Goal: Task Accomplishment & Management: Manage account settings

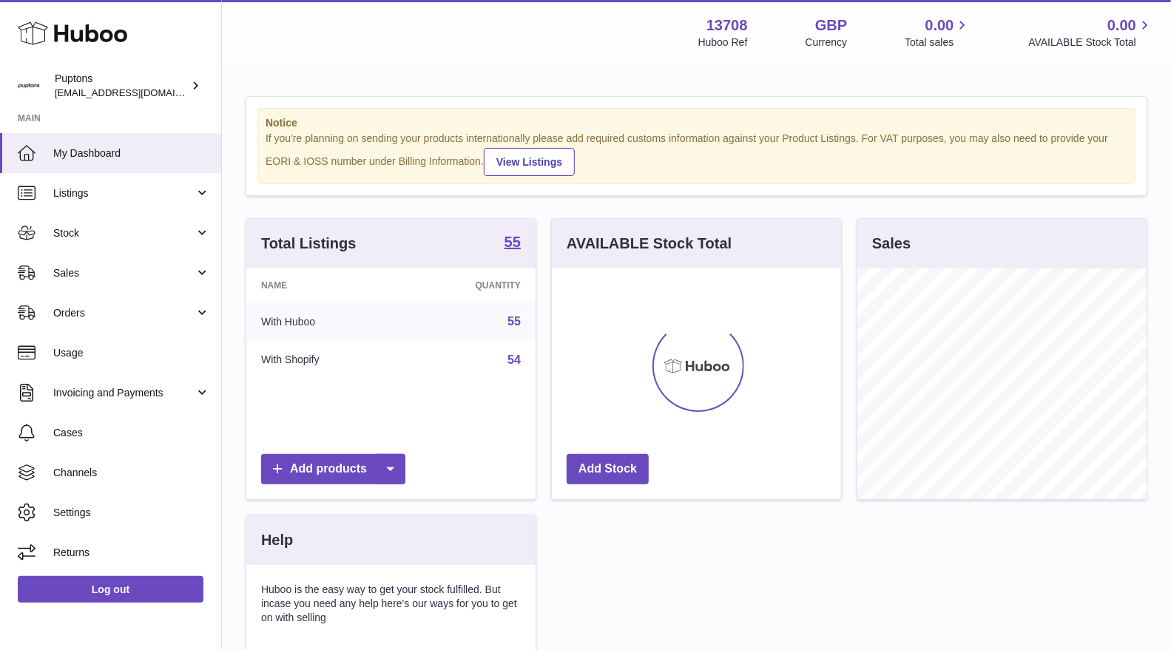
scroll to position [230, 289]
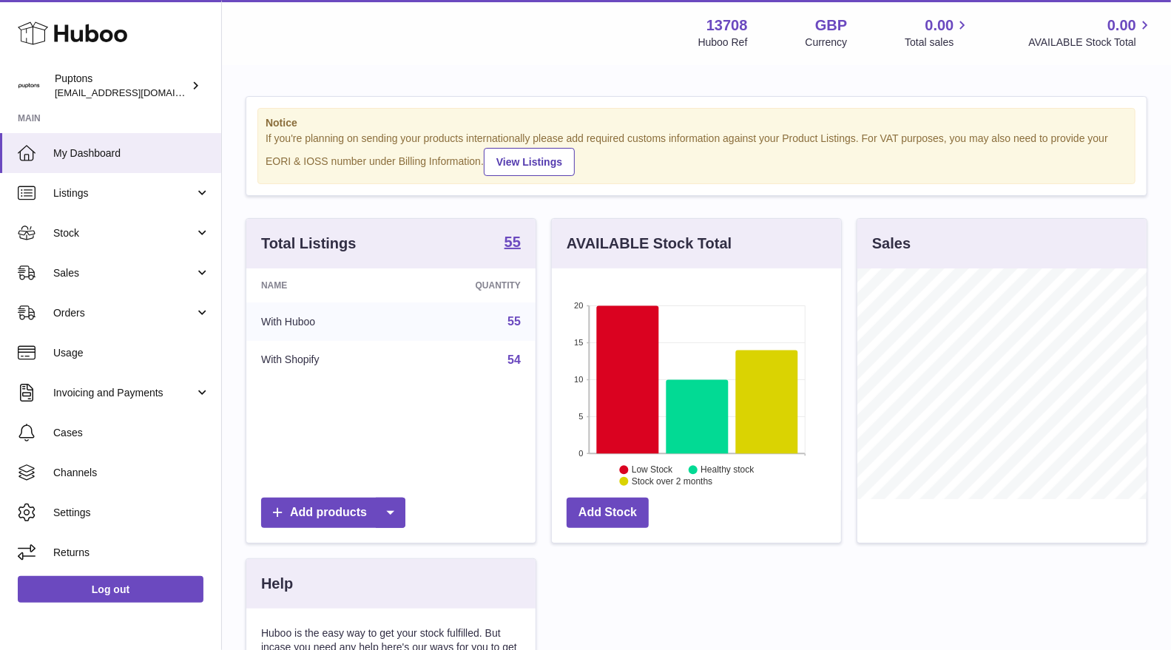
click at [98, 272] on span "Sales" at bounding box center [123, 273] width 141 height 14
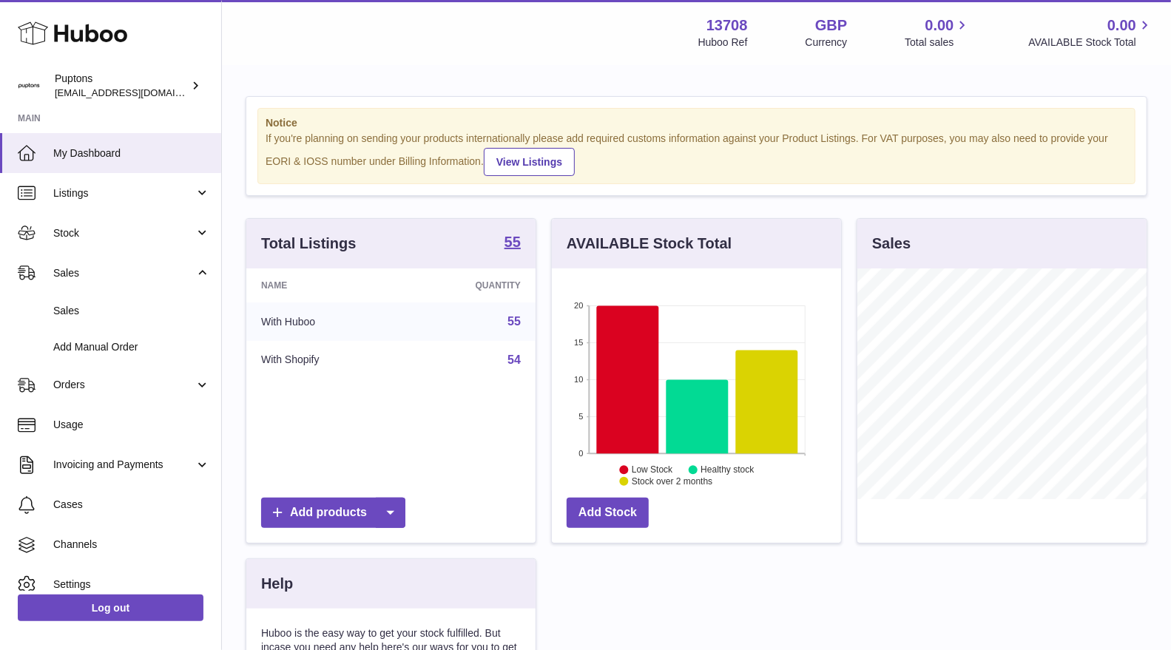
click at [103, 306] on span "Sales" at bounding box center [131, 311] width 157 height 14
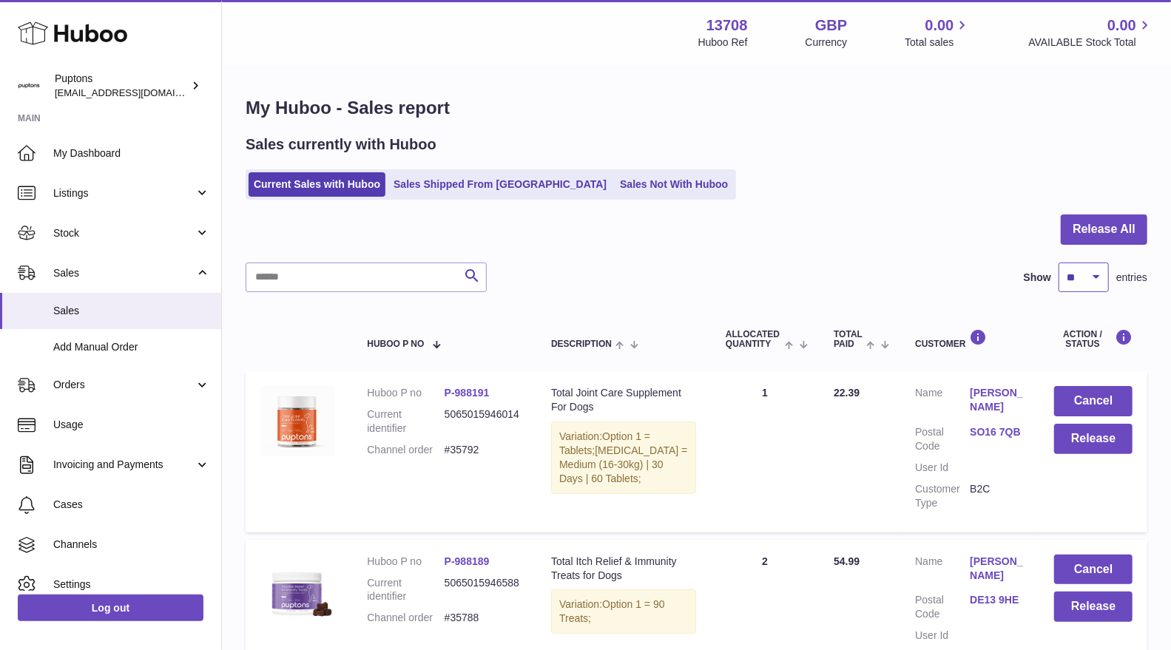
drag, startPoint x: 1071, startPoint y: 280, endPoint x: 1071, endPoint y: 290, distance: 10.4
click at [1071, 280] on select "** ** ** ***" at bounding box center [1084, 278] width 50 height 30
select select "**"
click at [1059, 263] on select "** ** ** ***" at bounding box center [1084, 278] width 50 height 30
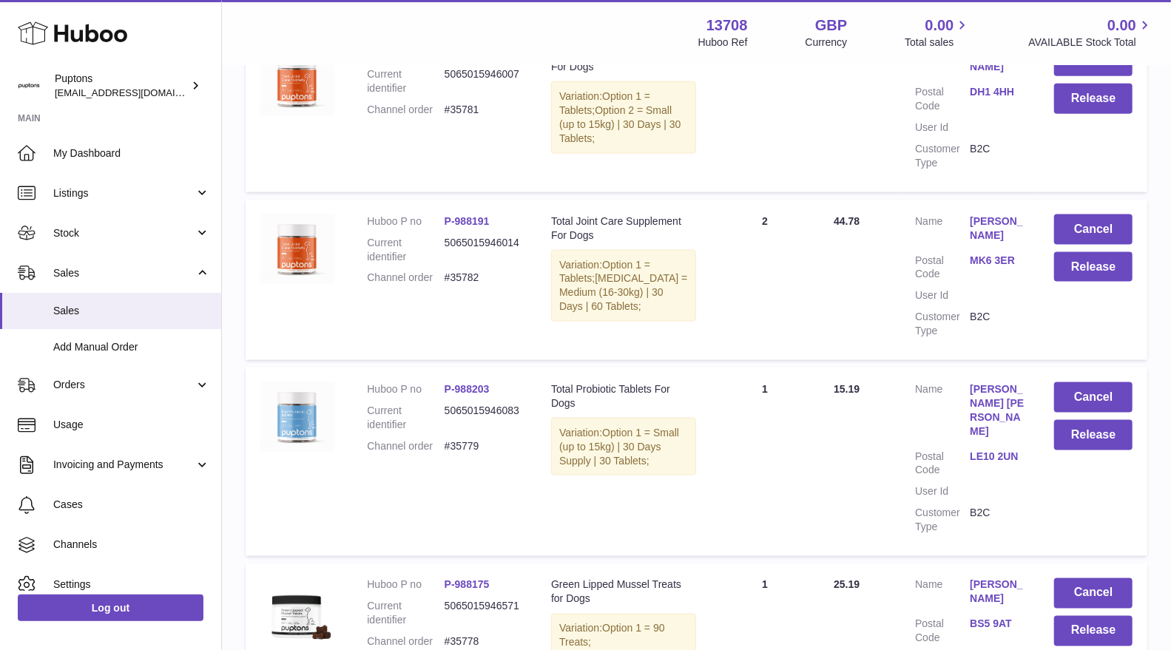
scroll to position [1070, 0]
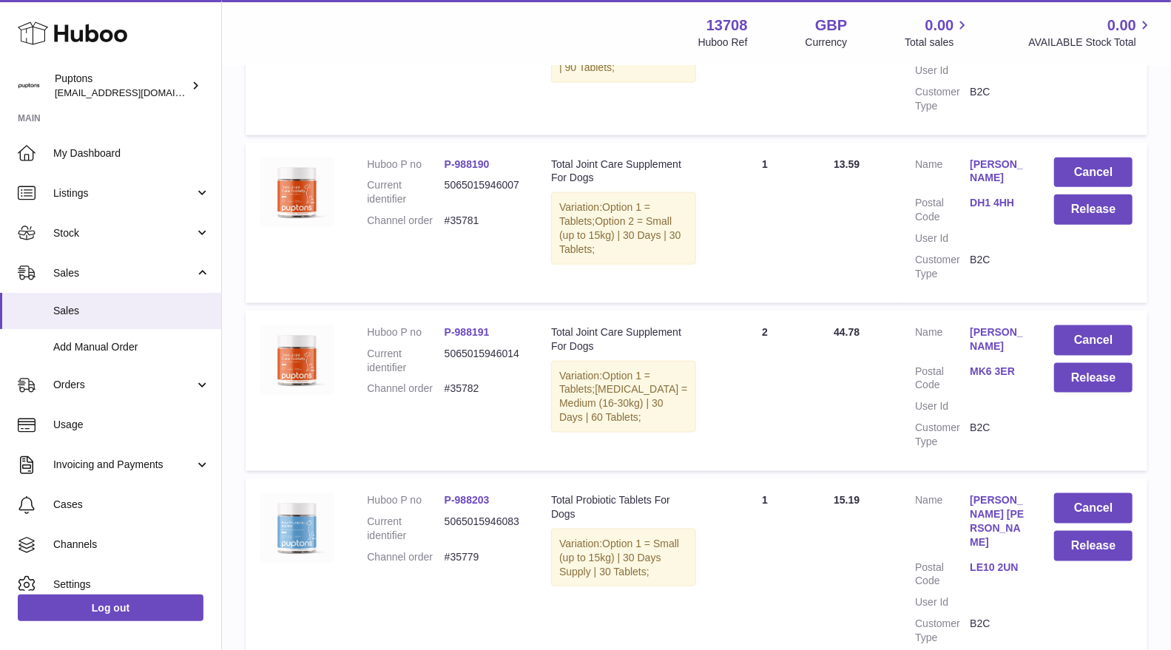
click at [743, 266] on td "Quantity Sold 1" at bounding box center [765, 223] width 108 height 161
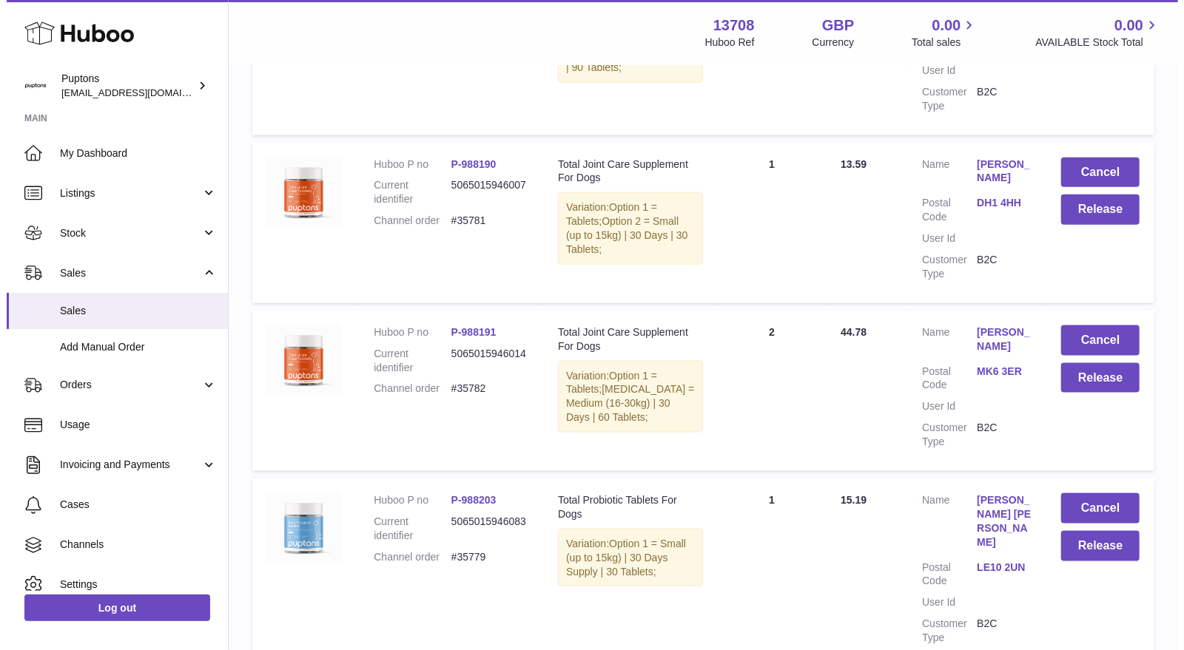
scroll to position [643, 0]
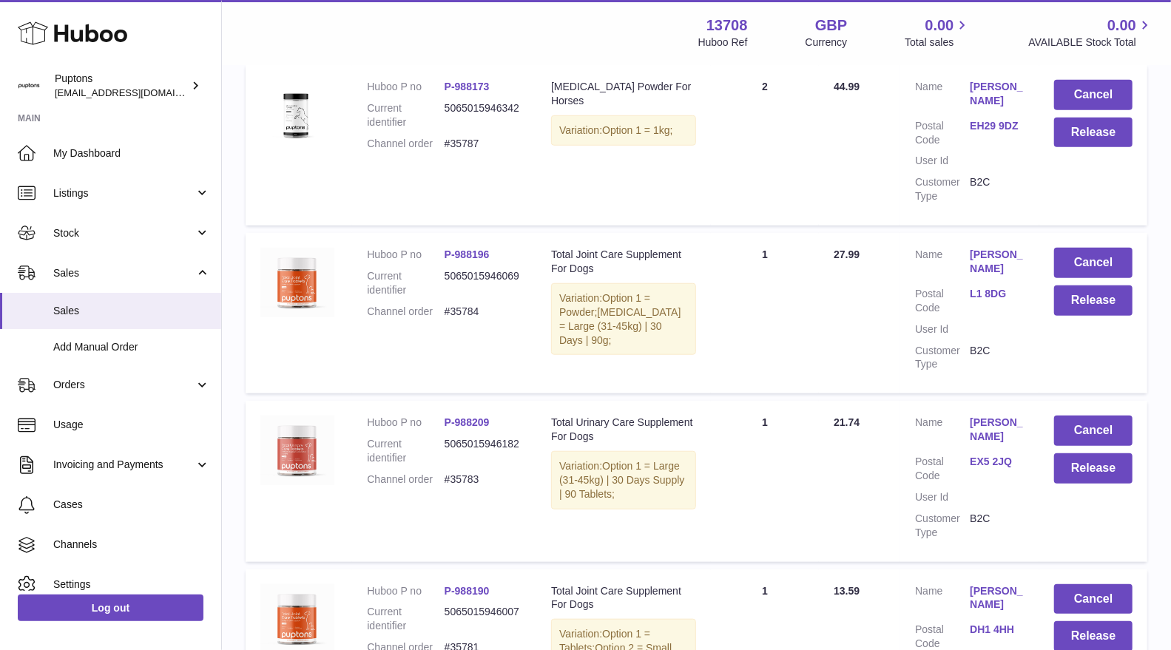
click at [805, 330] on td "Quantity Sold 1" at bounding box center [765, 313] width 108 height 161
click at [485, 319] on dd "#35784" at bounding box center [483, 312] width 77 height 14
click at [975, 301] on link "L1 8DG" at bounding box center [997, 294] width 55 height 14
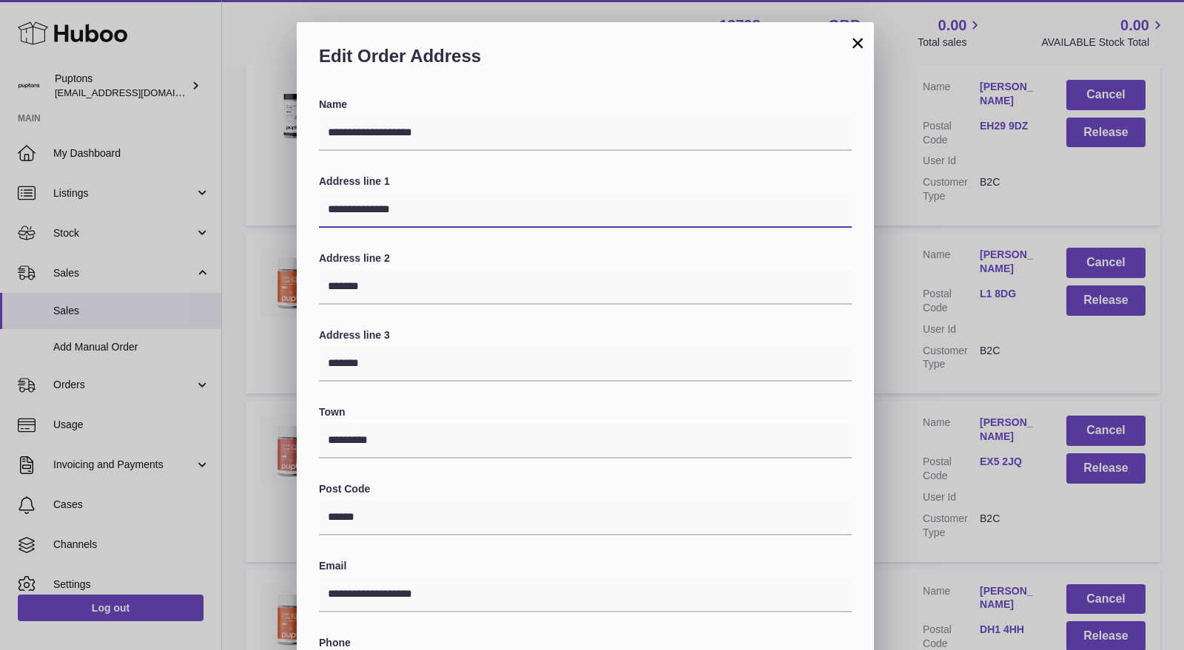
click at [422, 209] on input "**********" at bounding box center [585, 210] width 533 height 36
drag, startPoint x: 437, startPoint y: 212, endPoint x: 277, endPoint y: 227, distance: 161.3
click at [261, 216] on div "**********" at bounding box center [592, 466] width 1184 height 888
paste input "*"
type input "**********"
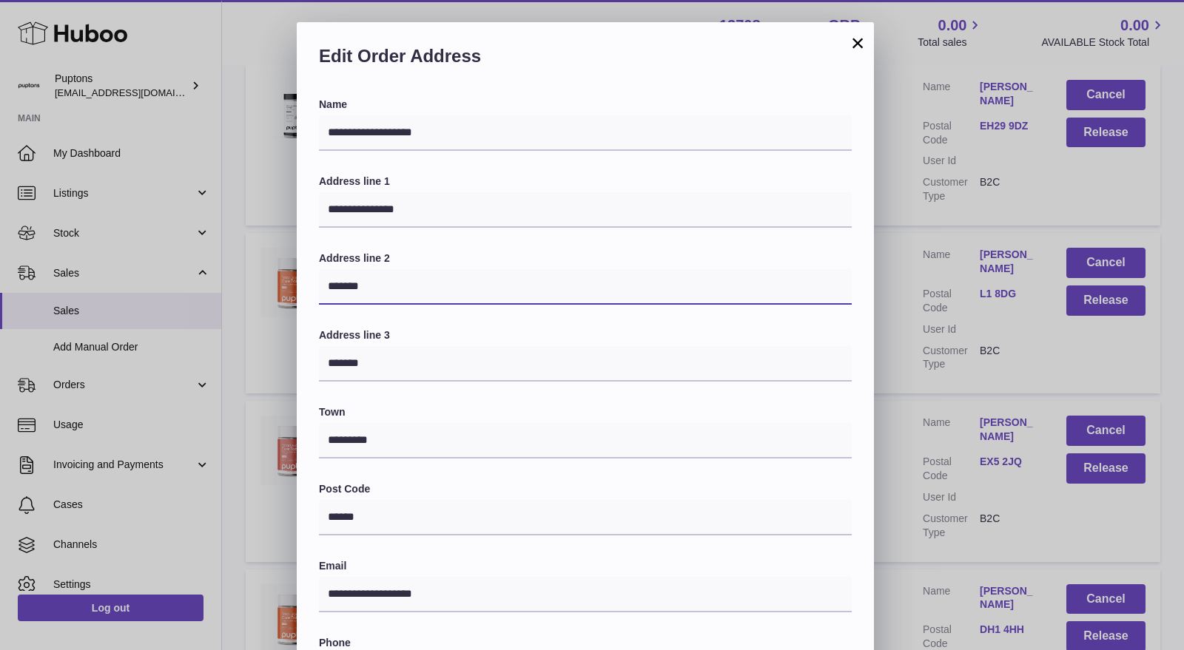
drag, startPoint x: 393, startPoint y: 280, endPoint x: 277, endPoint y: 280, distance: 116.2
click at [277, 280] on div "**********" at bounding box center [592, 466] width 1184 height 888
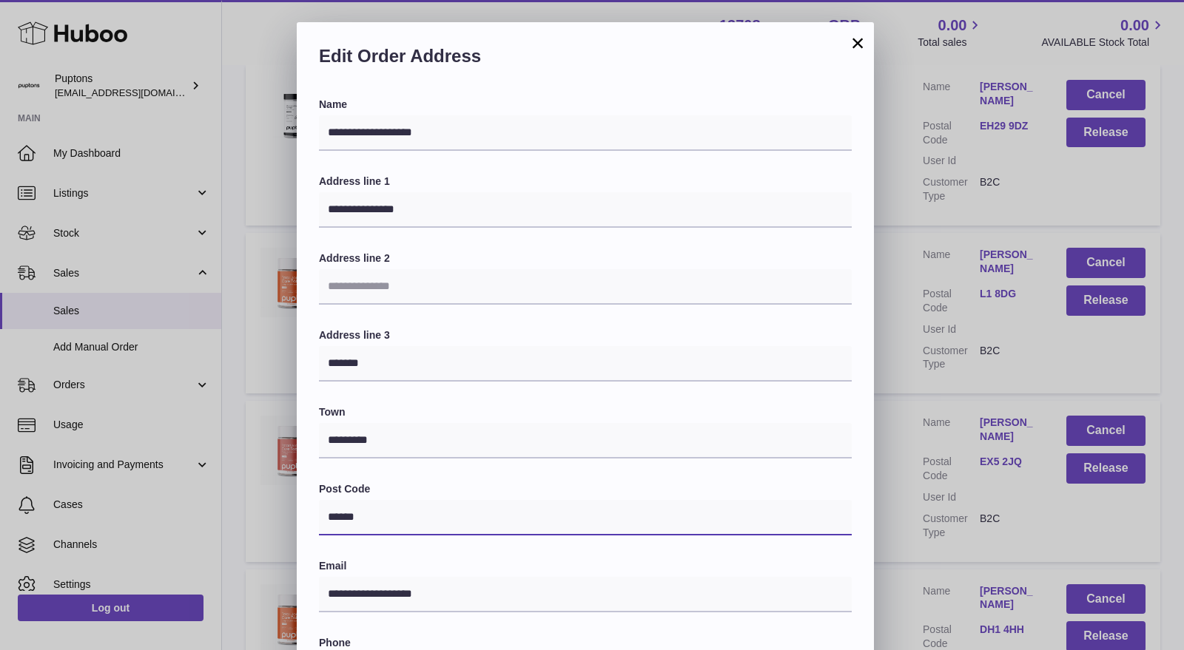
drag, startPoint x: 360, startPoint y: 522, endPoint x: 293, endPoint y: 528, distance: 66.9
click at [294, 528] on div "**********" at bounding box center [592, 466] width 1184 height 888
paste input "*"
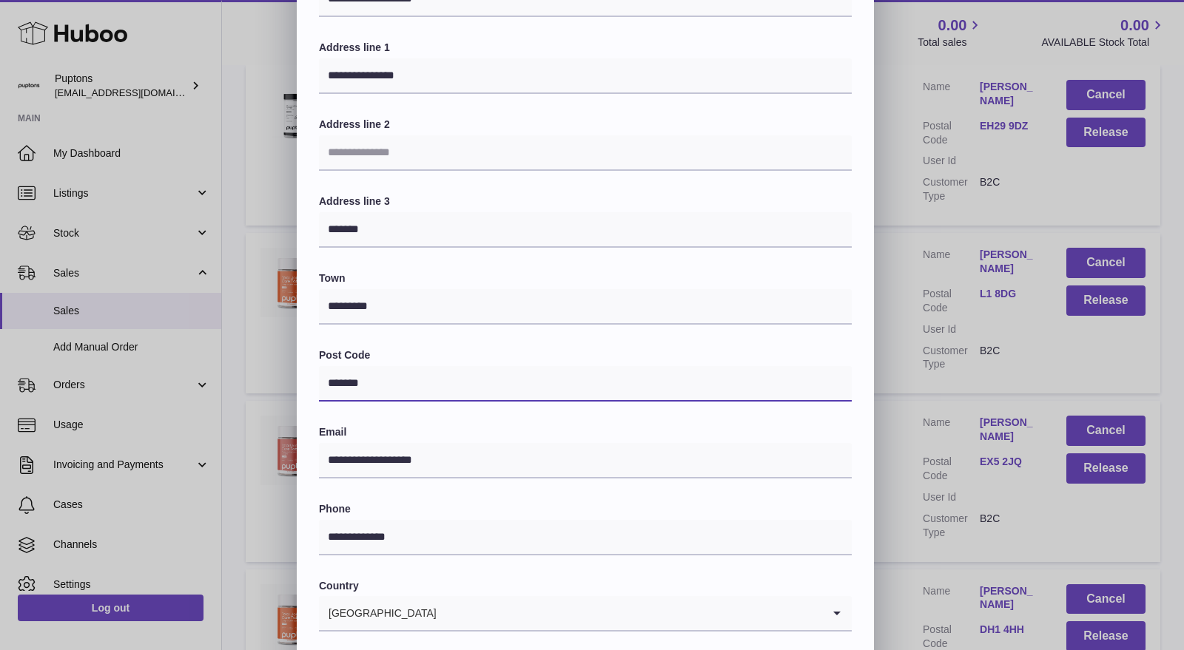
scroll to position [282, 0]
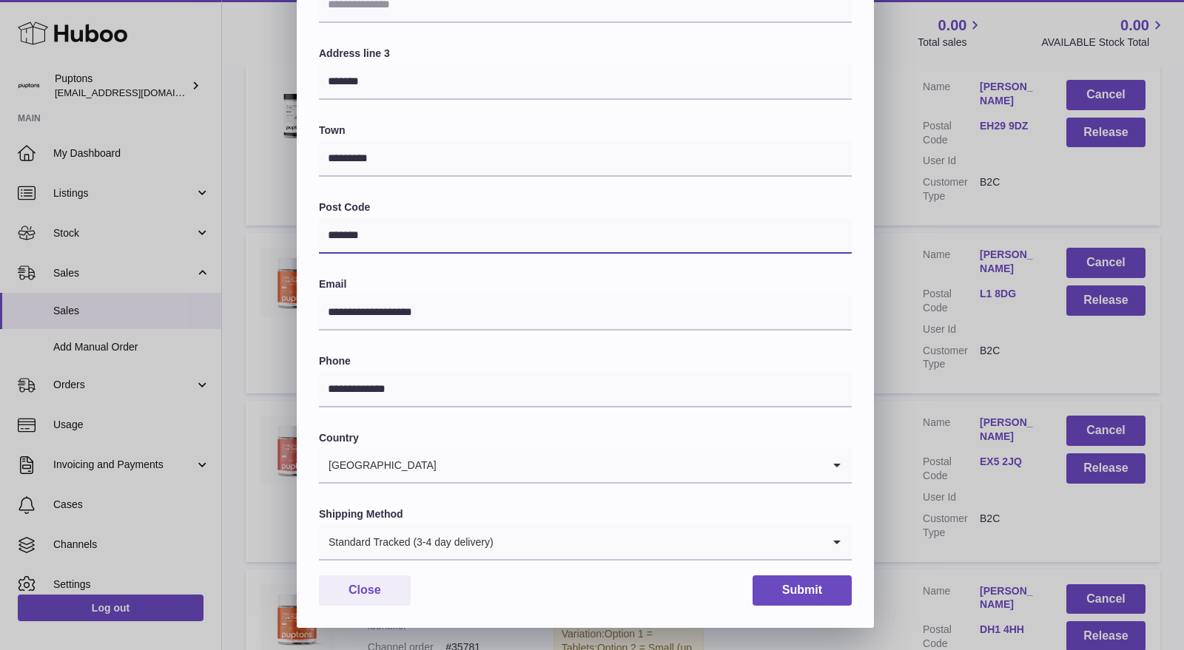
type input "*******"
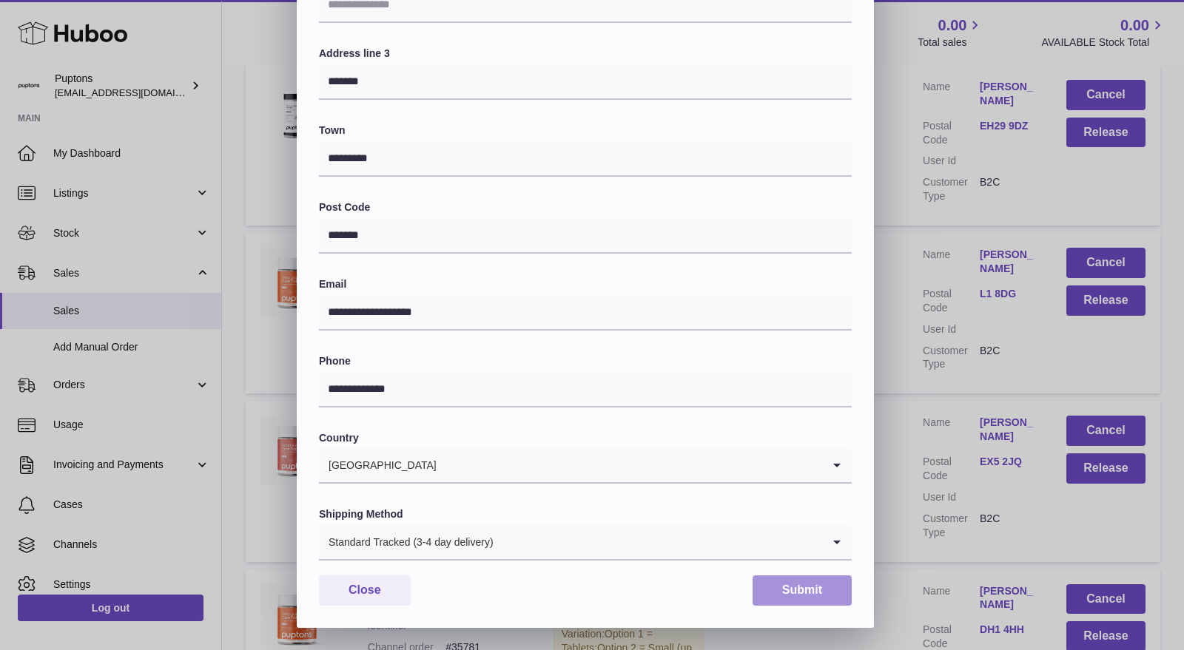
click at [831, 590] on button "Submit" at bounding box center [801, 591] width 99 height 30
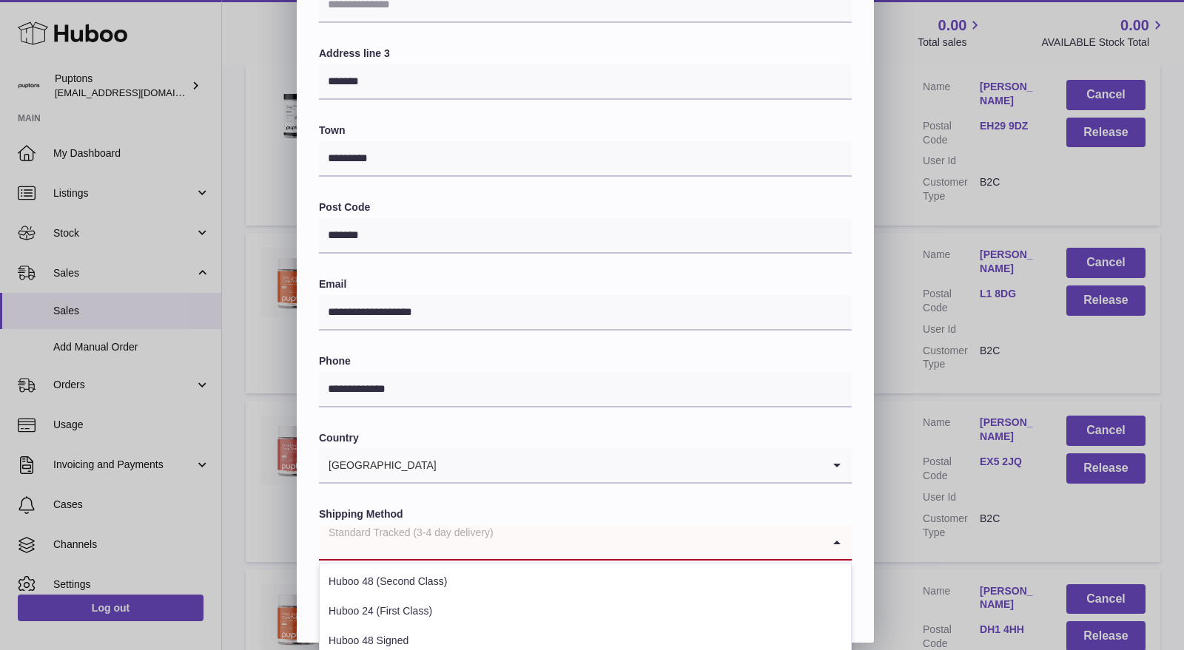
click at [501, 530] on div "Standard Tracked (3-4 day delivery)" at bounding box center [570, 542] width 503 height 34
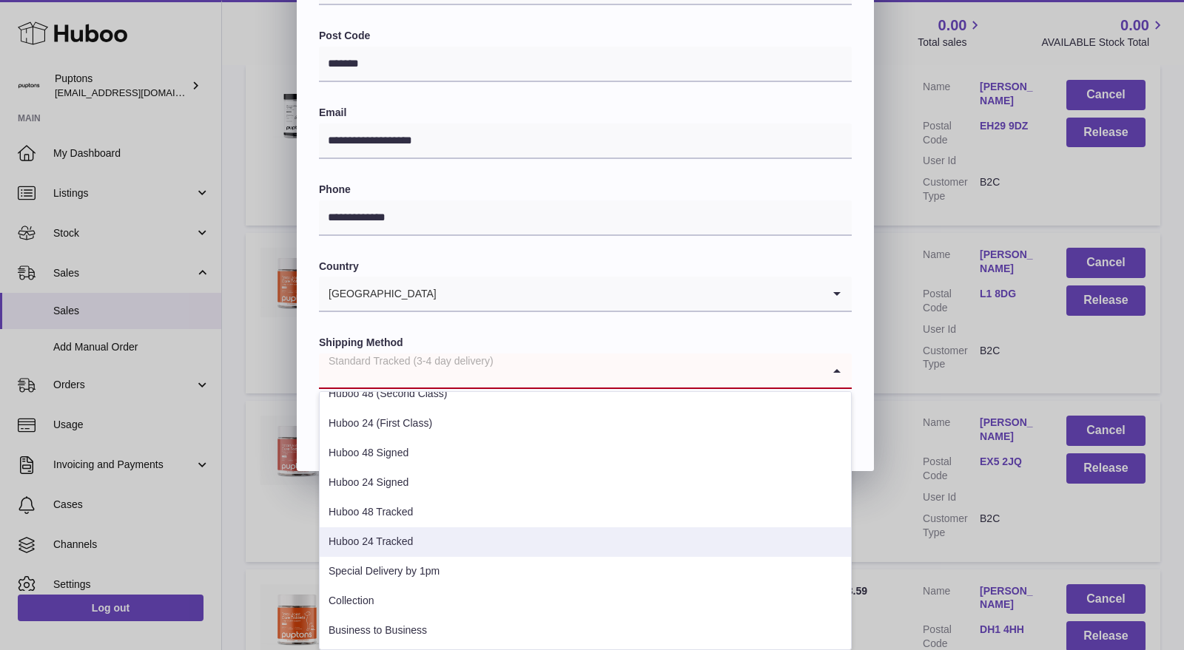
scroll to position [0, 0]
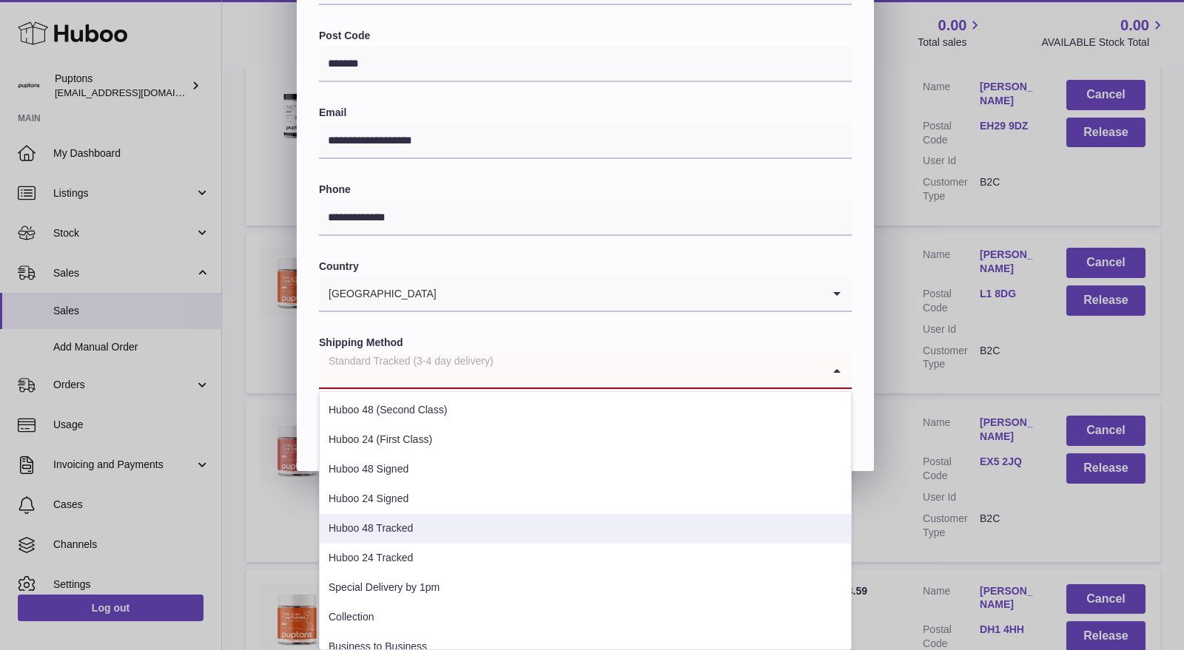
click at [459, 528] on li "Huboo 48 Tracked" at bounding box center [585, 529] width 531 height 30
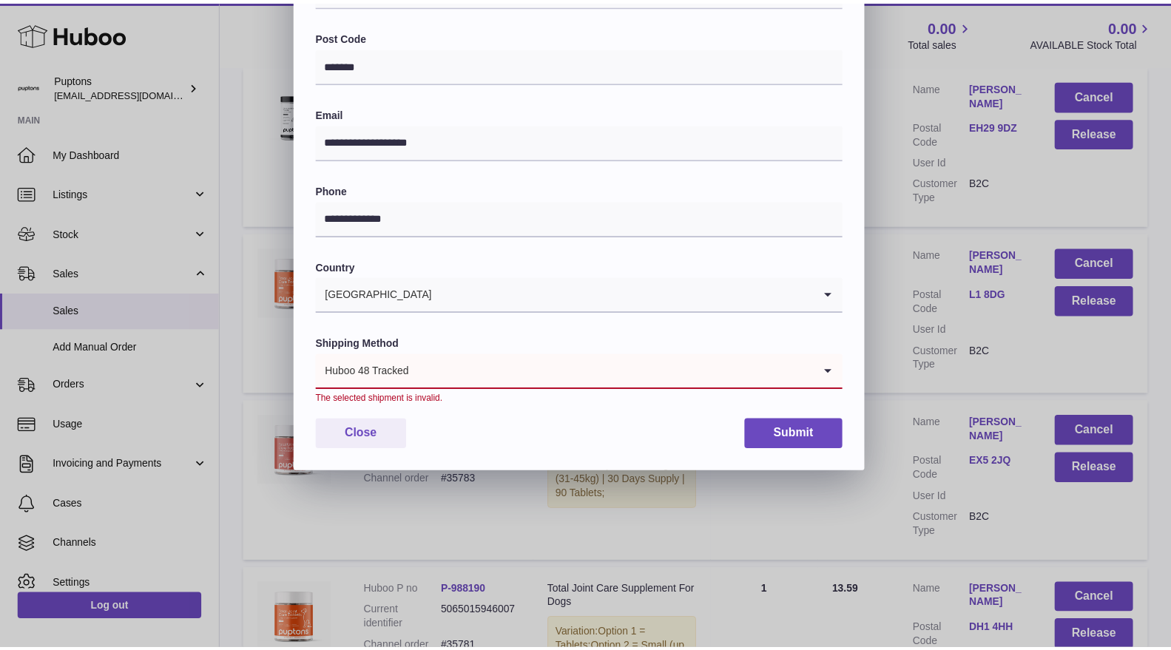
scroll to position [297, 0]
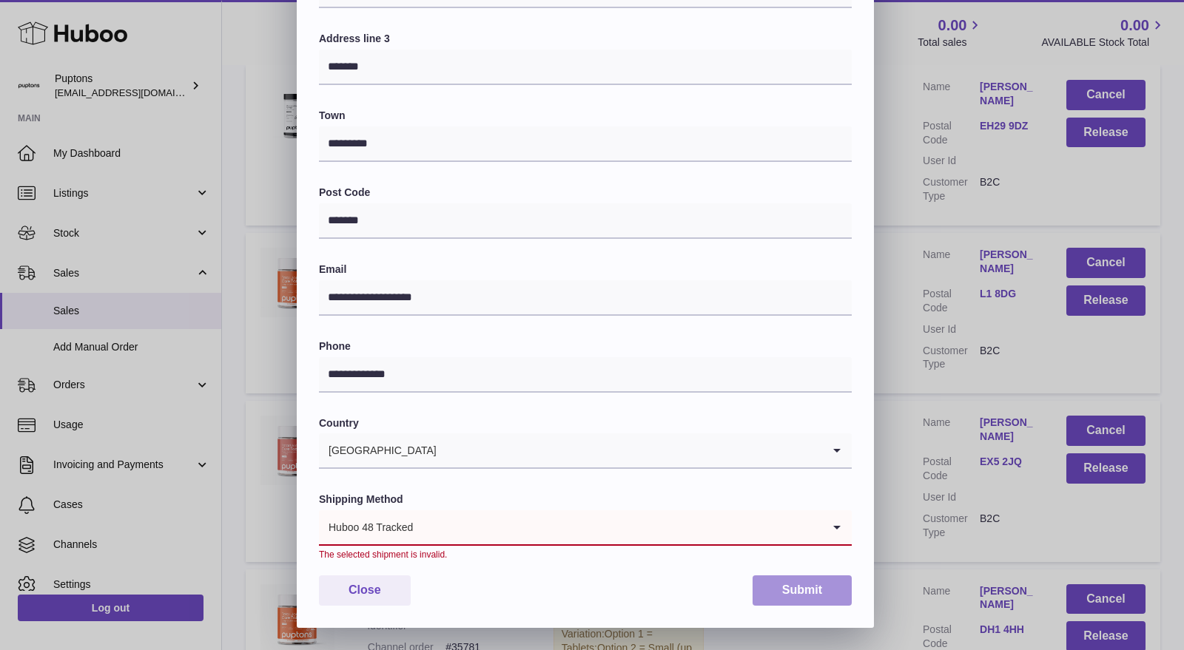
click at [782, 587] on button "Submit" at bounding box center [801, 591] width 99 height 30
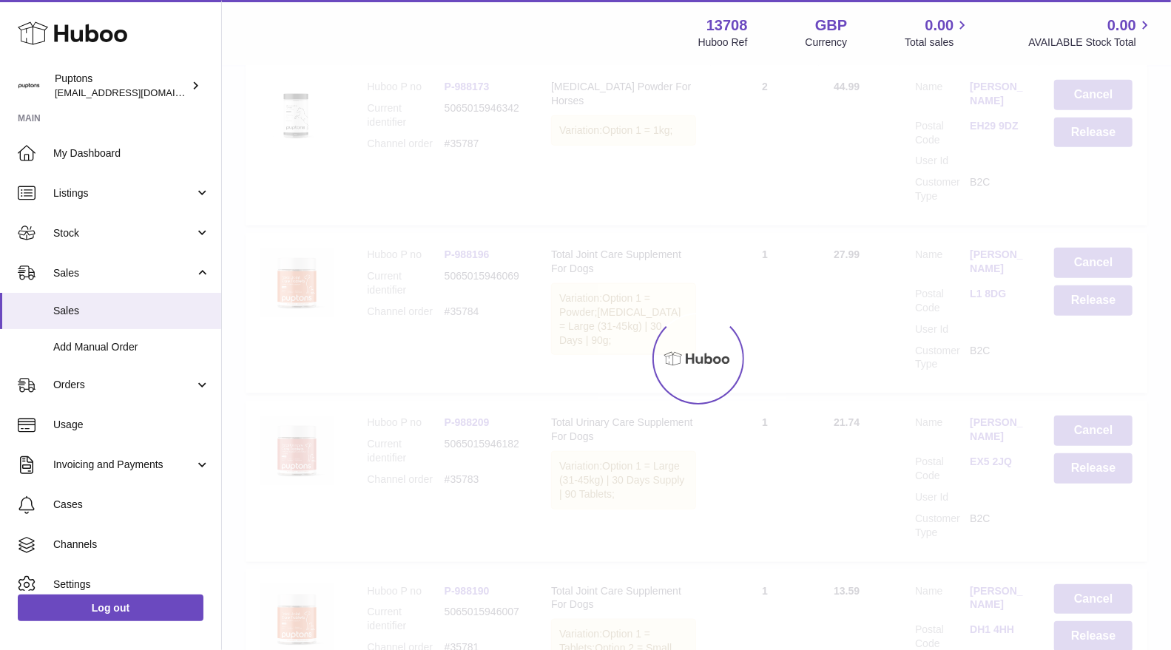
scroll to position [0, 0]
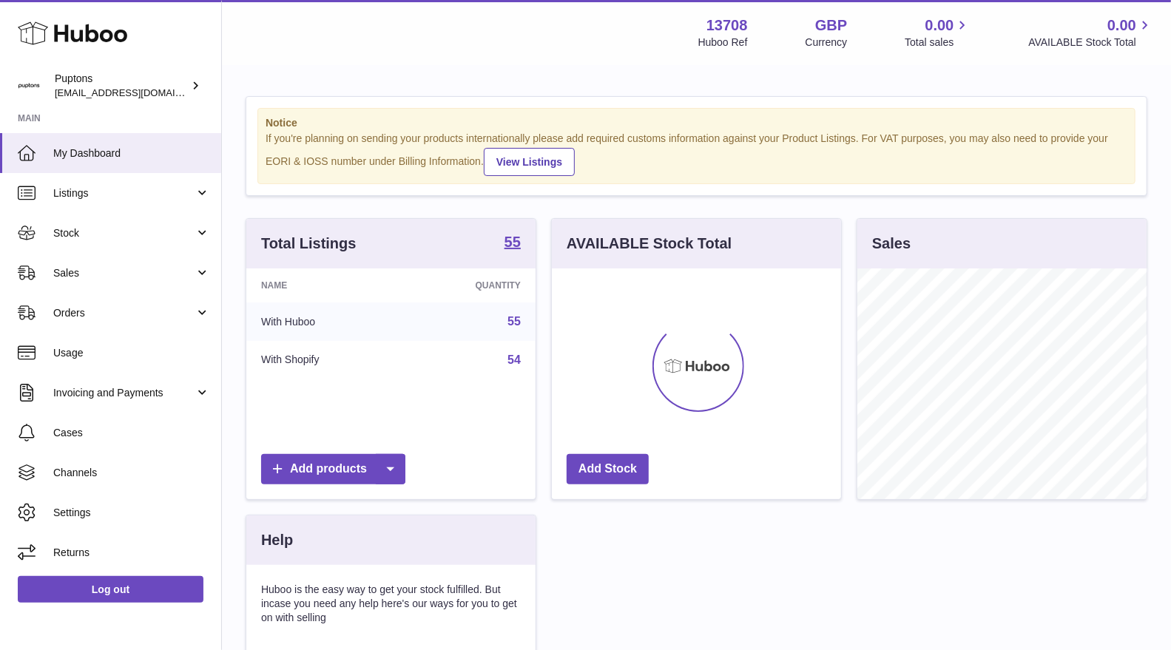
scroll to position [230, 289]
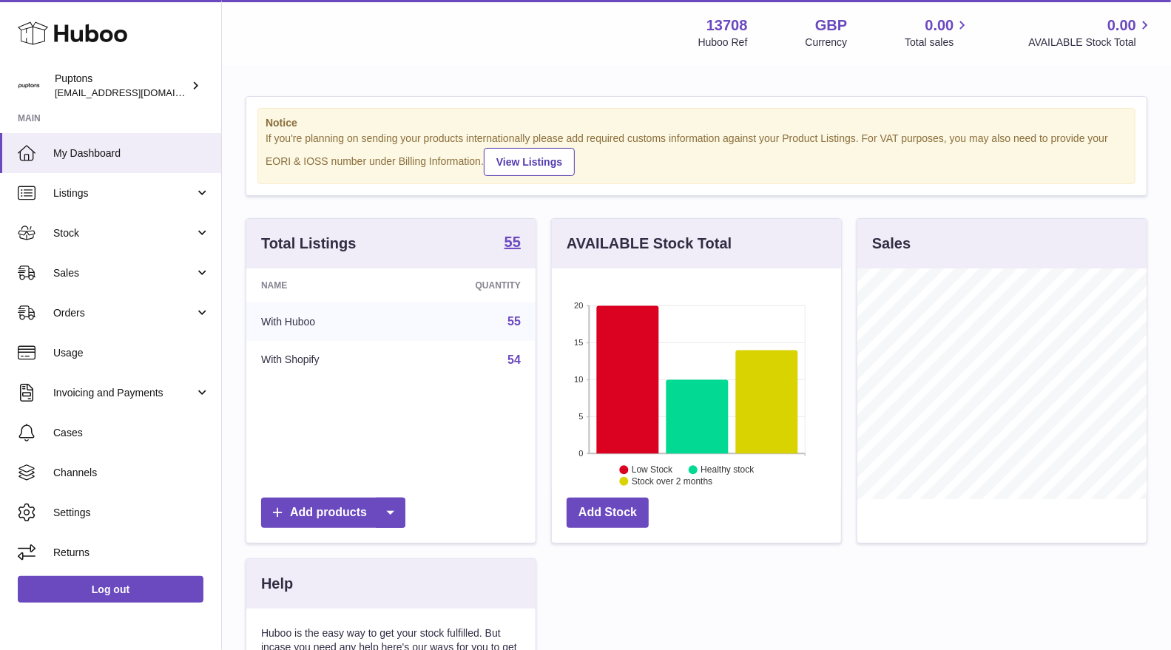
click at [120, 294] on link "Orders" at bounding box center [110, 313] width 221 height 40
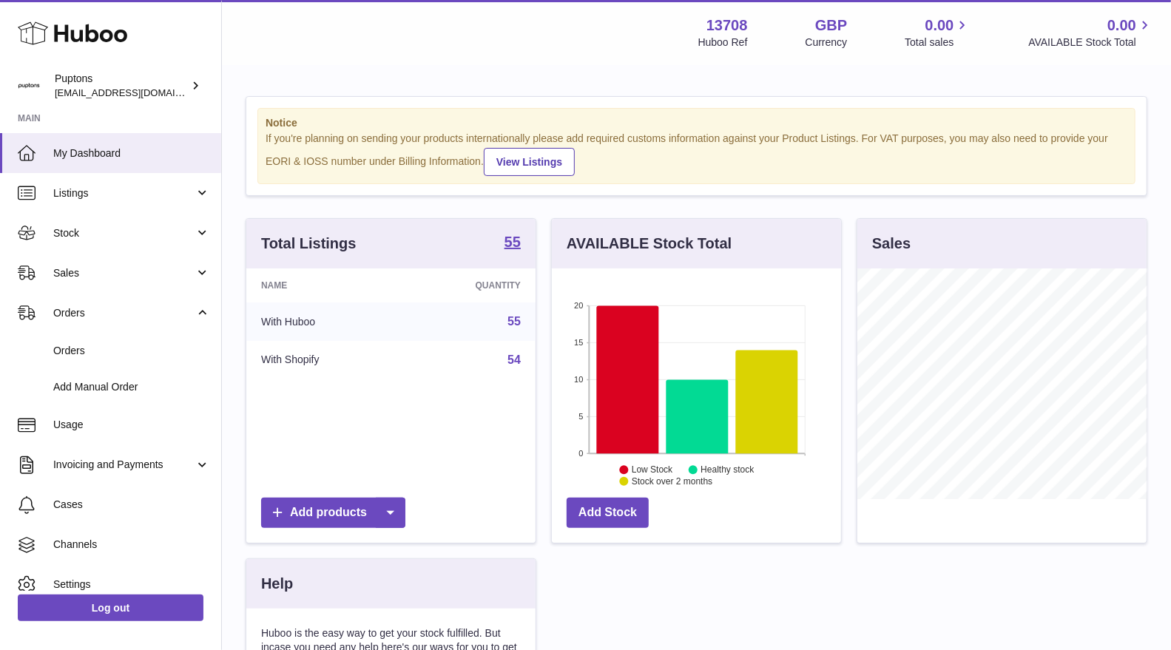
click at [107, 282] on link "Sales" at bounding box center [110, 273] width 221 height 40
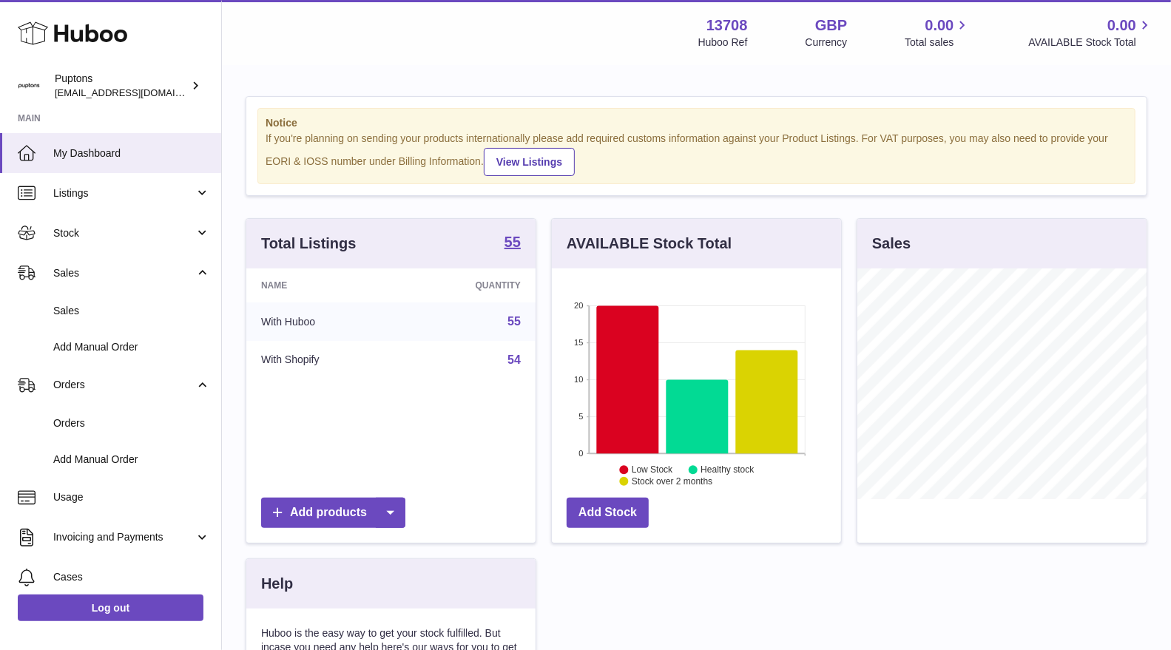
click at [109, 300] on link "Sales" at bounding box center [110, 311] width 221 height 36
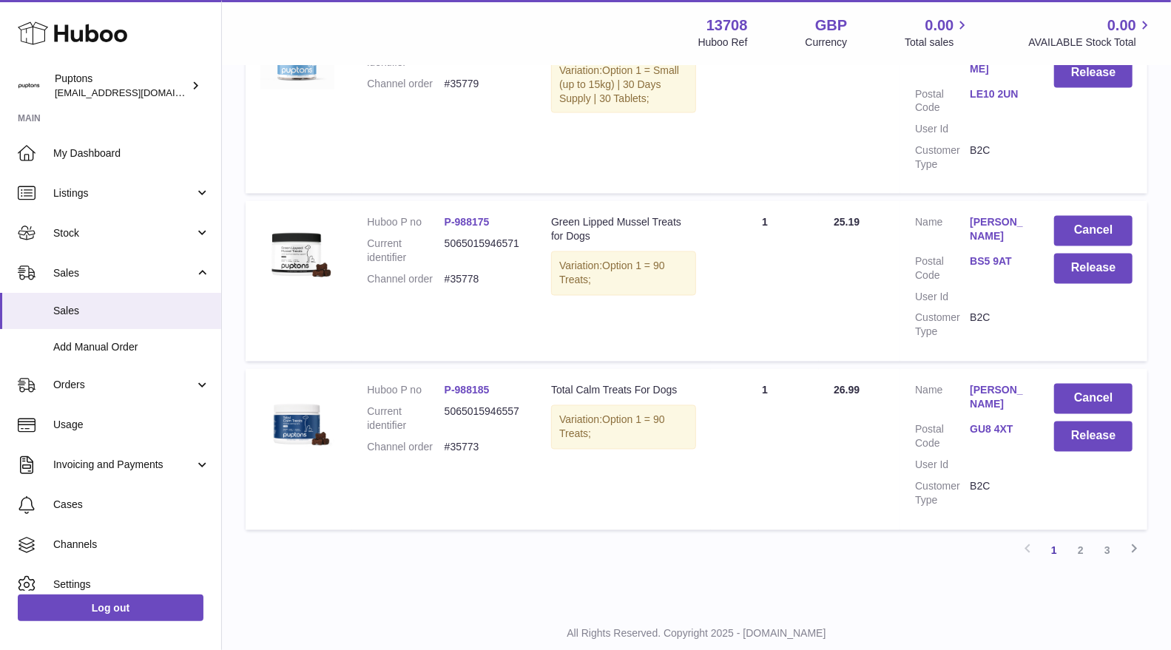
scroll to position [1571, 0]
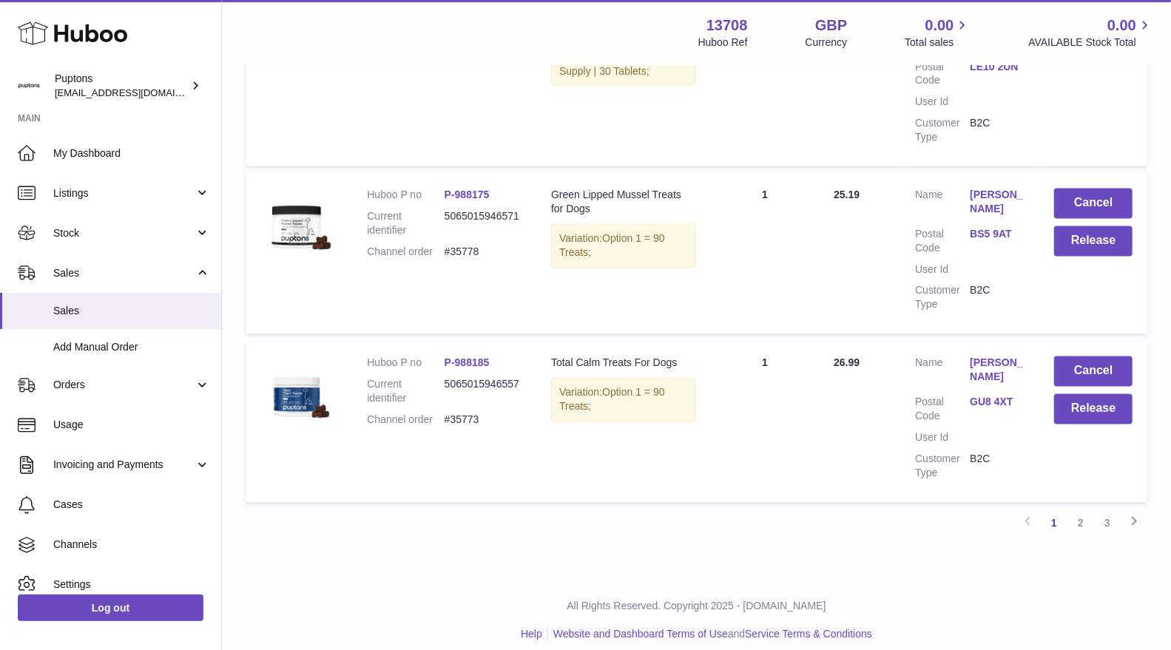
click at [1108, 516] on link "3" at bounding box center [1107, 524] width 27 height 27
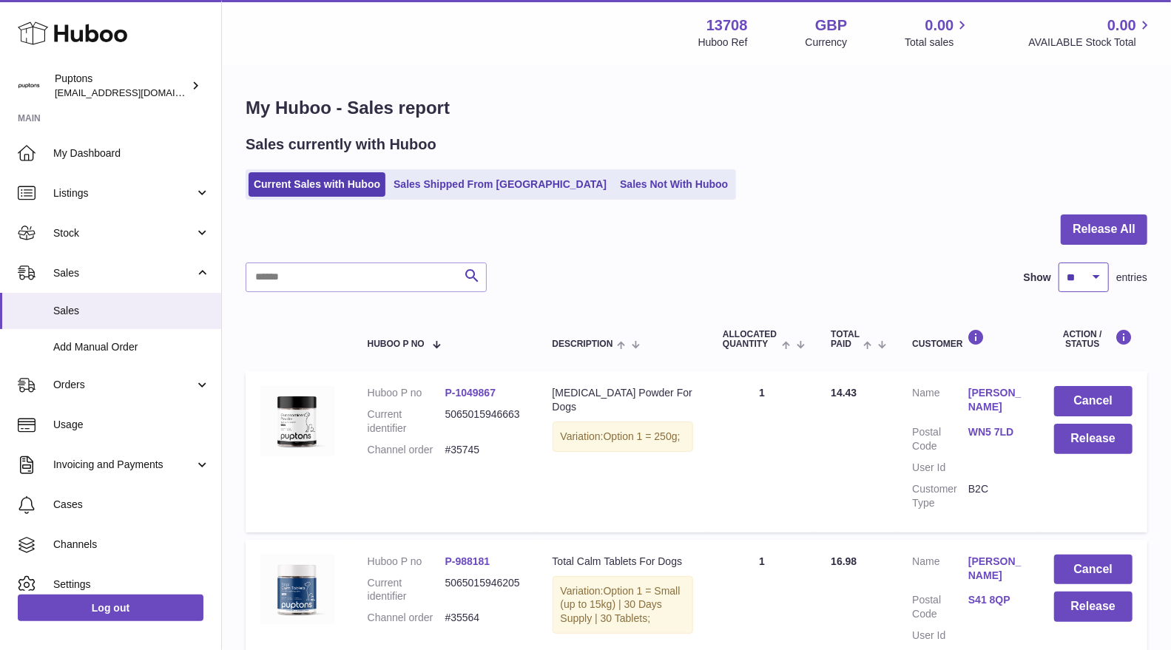
drag, startPoint x: 1089, startPoint y: 270, endPoint x: 1085, endPoint y: 288, distance: 18.3
click at [1089, 270] on select "** ** ** ***" at bounding box center [1084, 278] width 50 height 30
select select "**"
click at [1059, 263] on select "** ** ** ***" at bounding box center [1084, 278] width 50 height 30
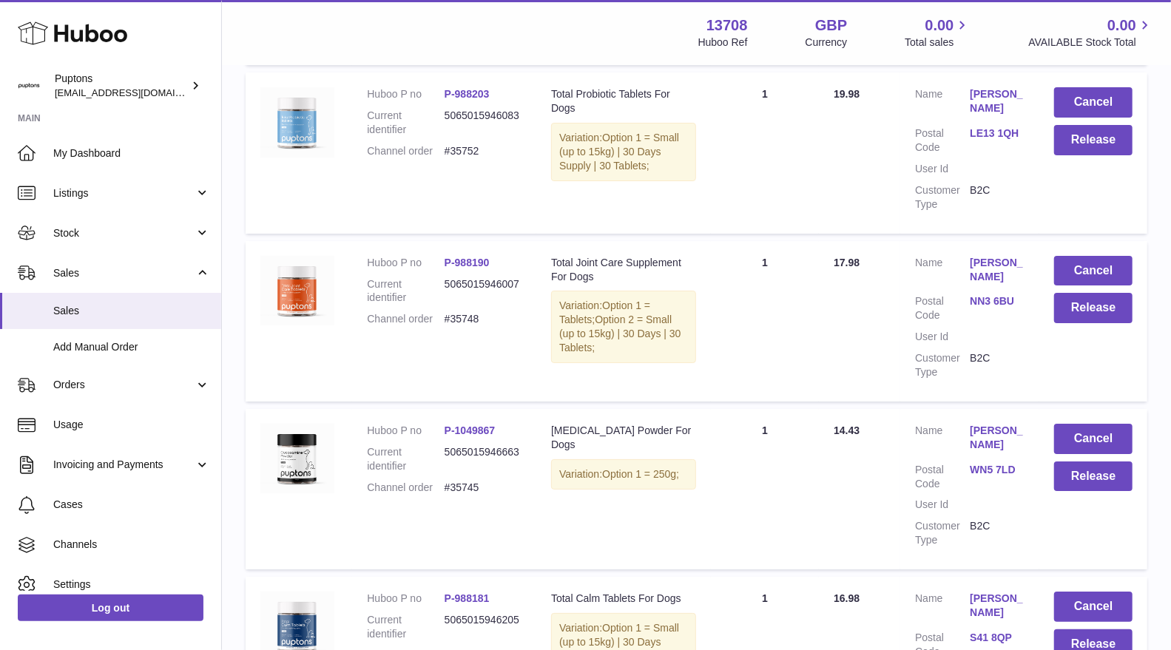
scroll to position [3372, 0]
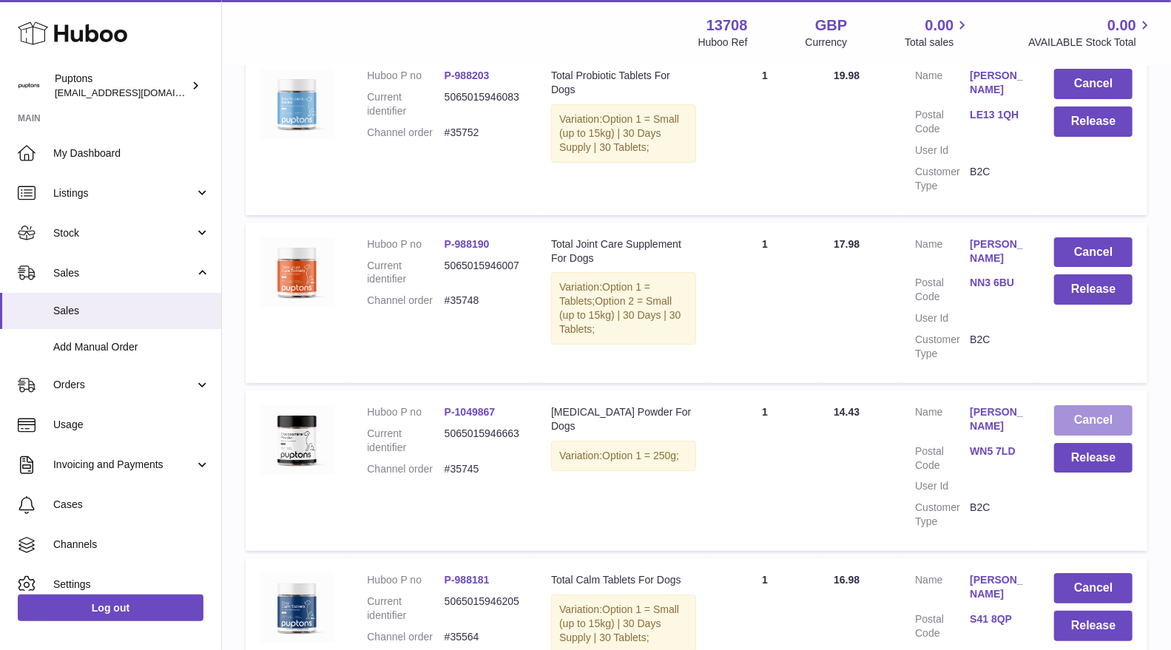
click at [1070, 405] on button "Cancel" at bounding box center [1093, 420] width 78 height 30
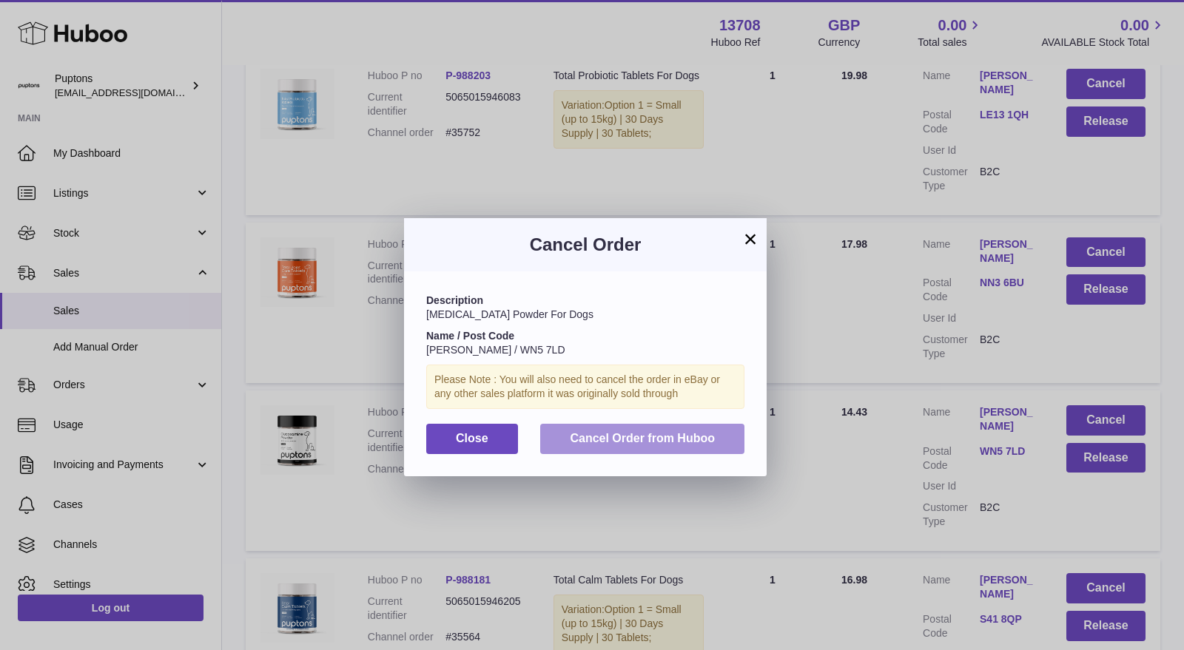
click at [698, 432] on span "Cancel Order from Huboo" at bounding box center [642, 438] width 145 height 13
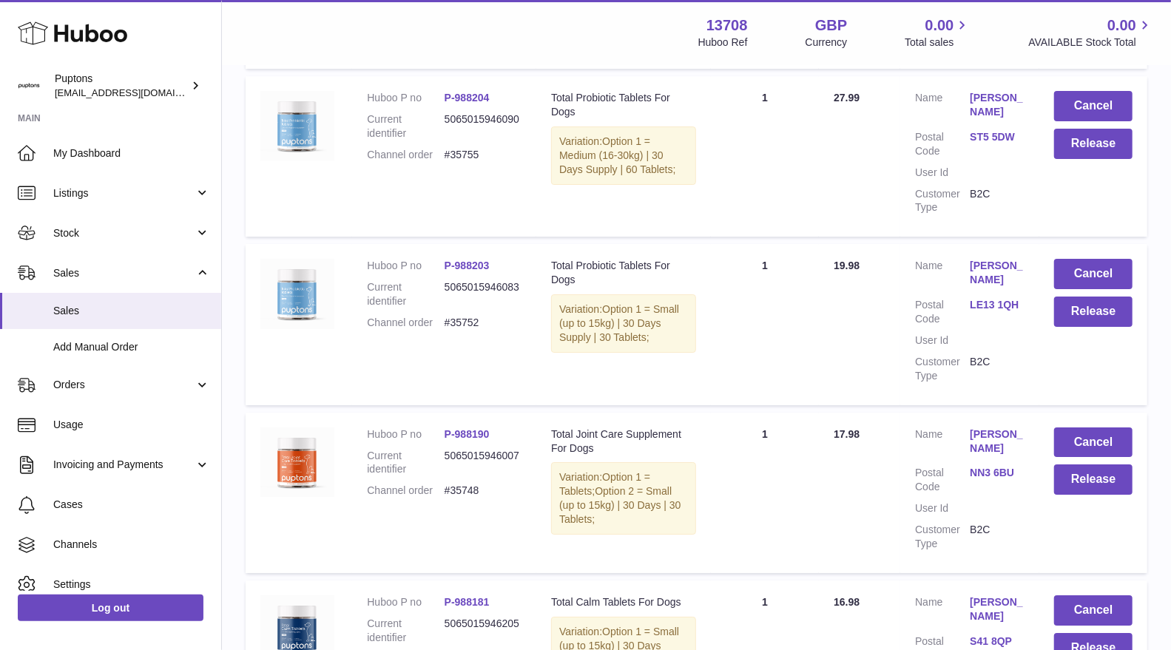
scroll to position [3207, 0]
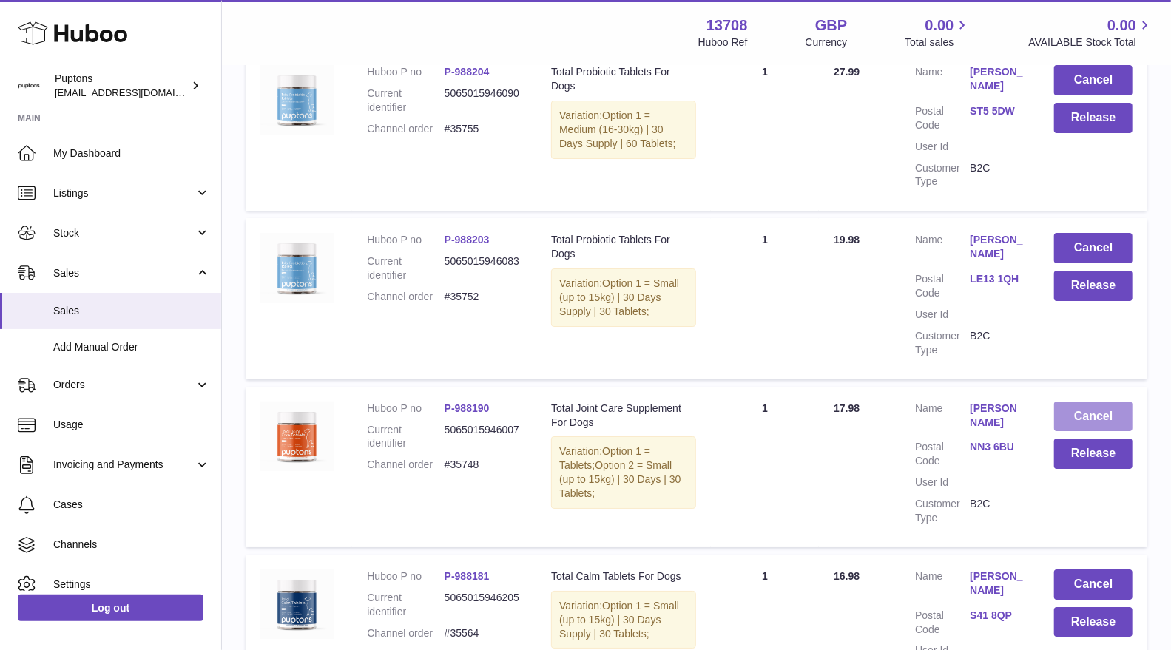
click at [1069, 402] on button "Cancel" at bounding box center [1093, 417] width 78 height 30
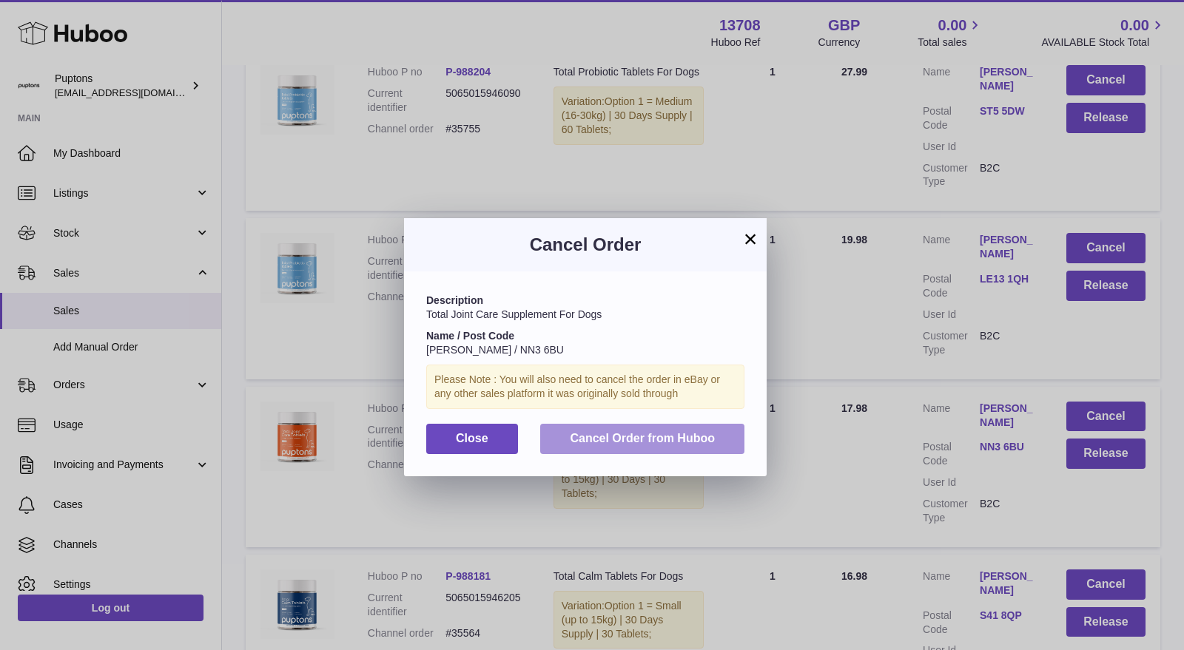
click at [624, 436] on span "Cancel Order from Huboo" at bounding box center [642, 438] width 145 height 13
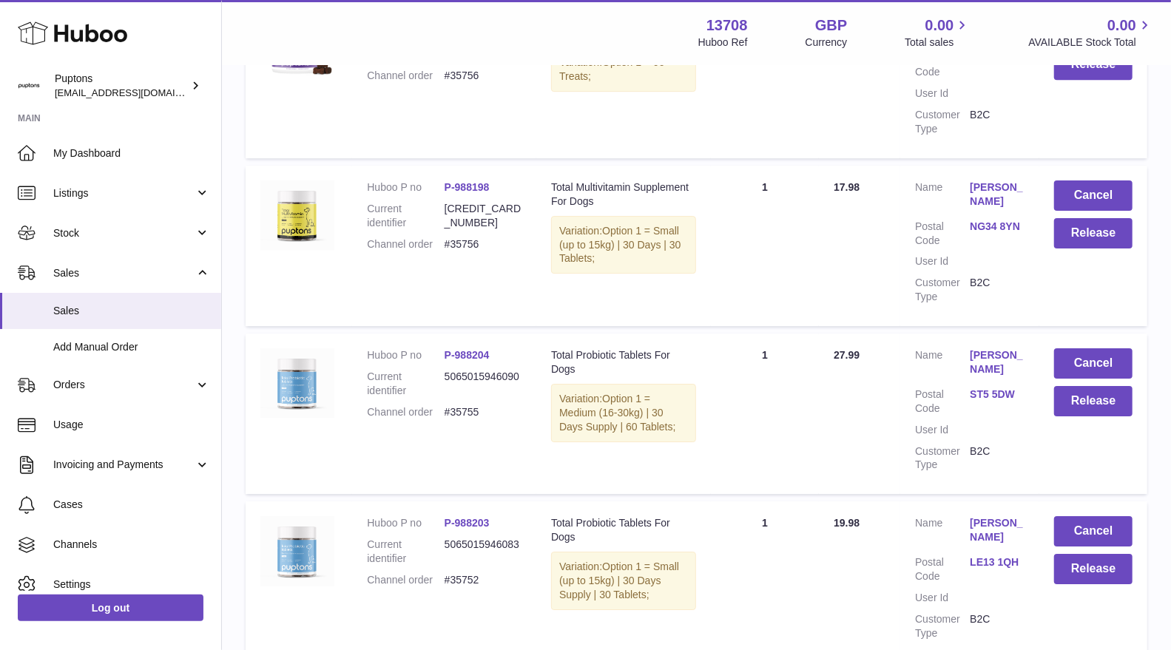
scroll to position [2878, 0]
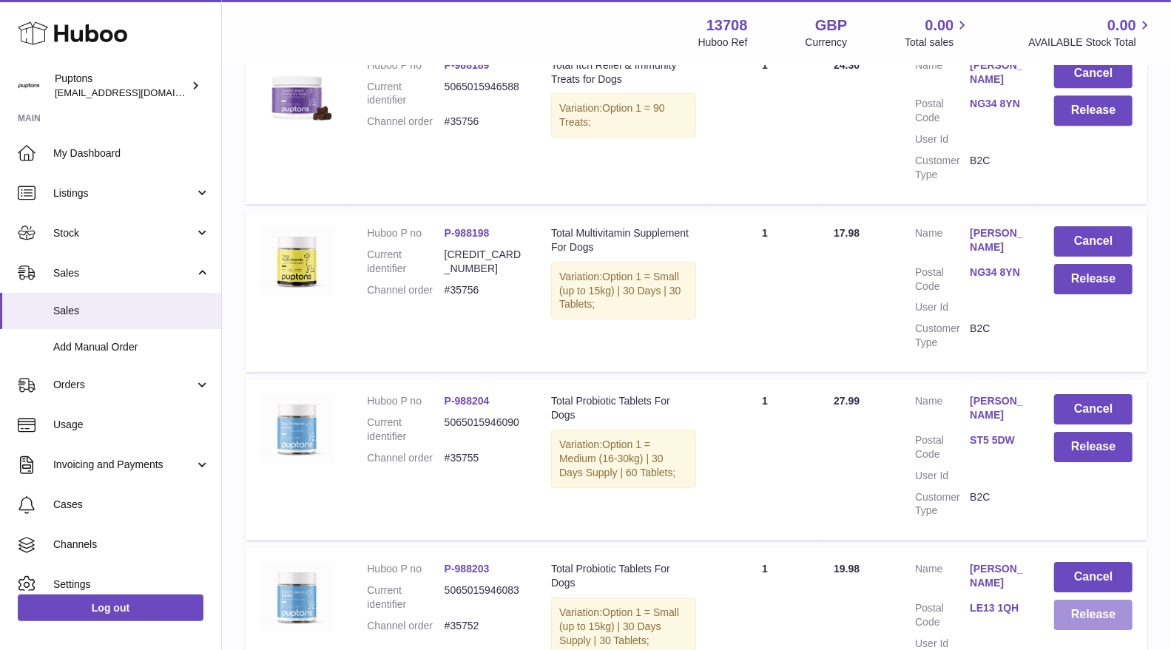
click at [1066, 600] on button "Release" at bounding box center [1093, 615] width 78 height 30
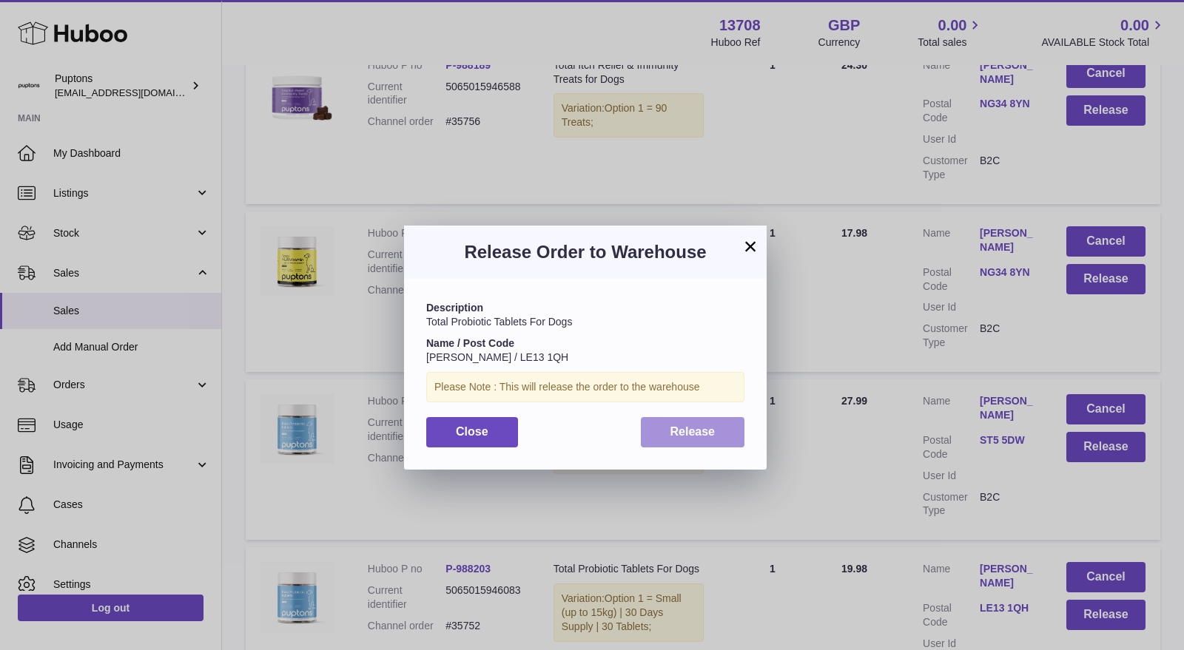
click at [680, 439] on button "Release" at bounding box center [693, 432] width 104 height 30
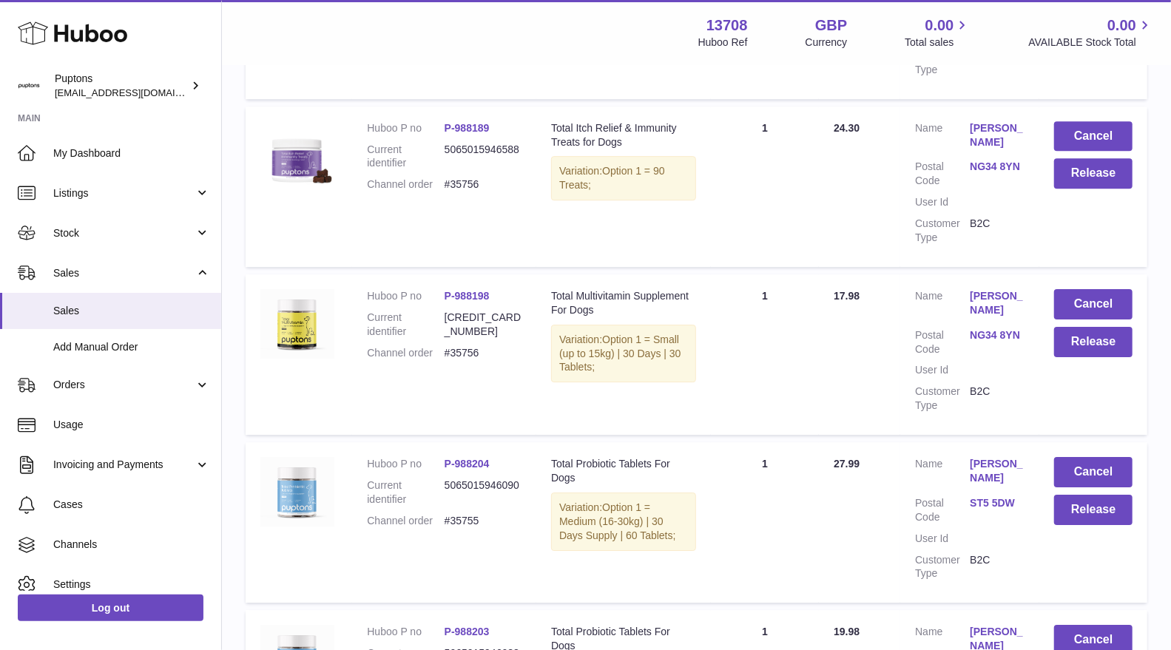
scroll to position [2796, 0]
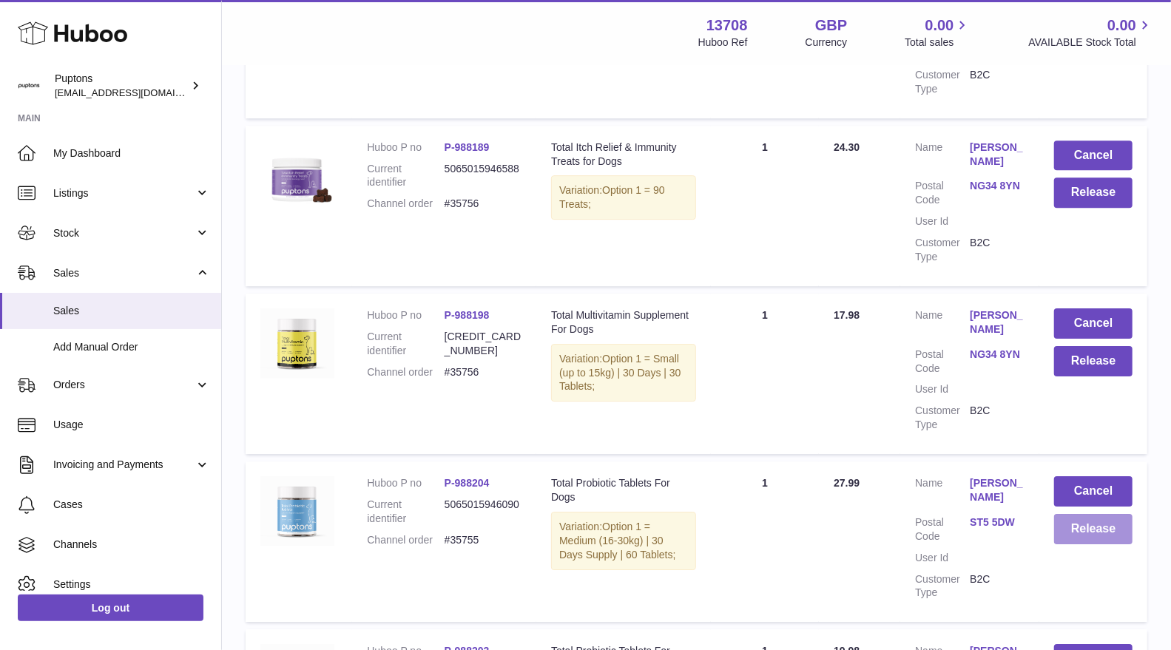
click at [1082, 514] on button "Release" at bounding box center [1093, 529] width 78 height 30
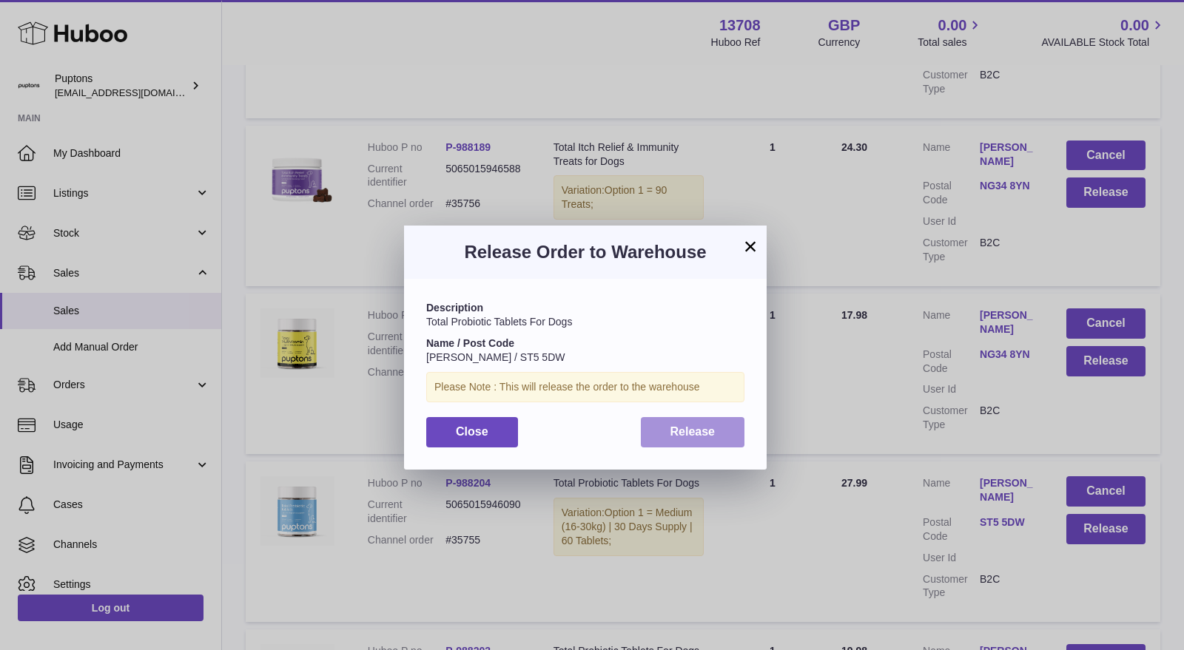
click at [712, 426] on span "Release" at bounding box center [692, 431] width 45 height 13
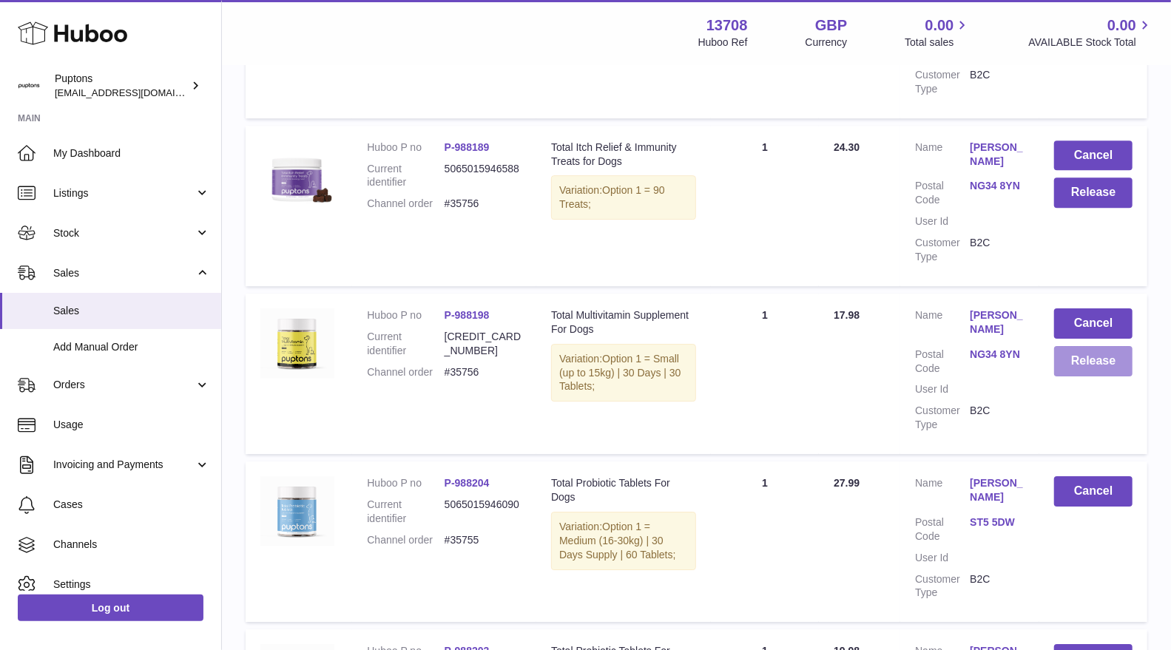
click at [1088, 346] on button "Release" at bounding box center [1093, 361] width 78 height 30
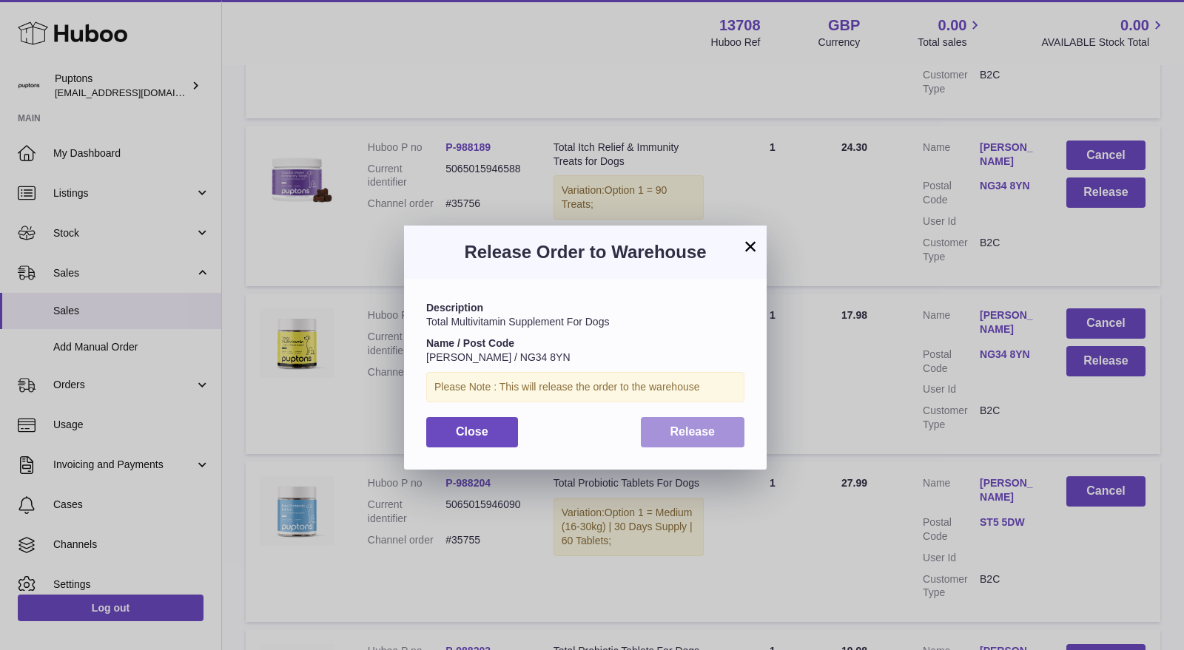
click at [712, 422] on button "Release" at bounding box center [693, 432] width 104 height 30
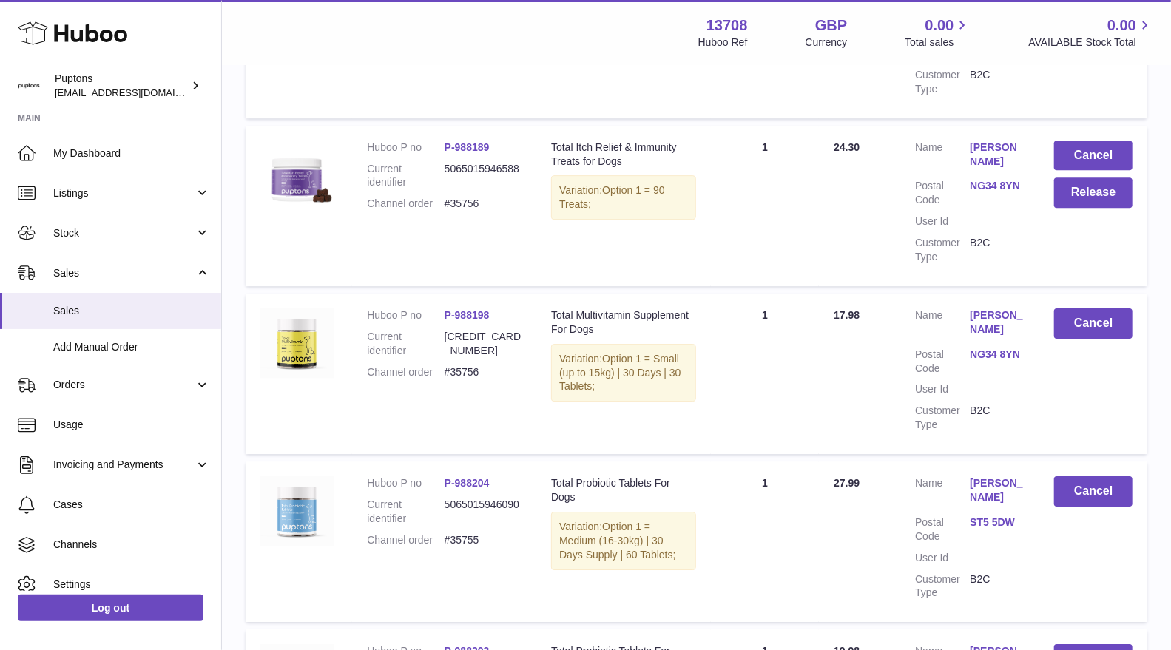
click at [1076, 180] on td "Cancel Release" at bounding box center [1094, 206] width 108 height 161
click at [1062, 178] on button "Release" at bounding box center [1093, 193] width 78 height 30
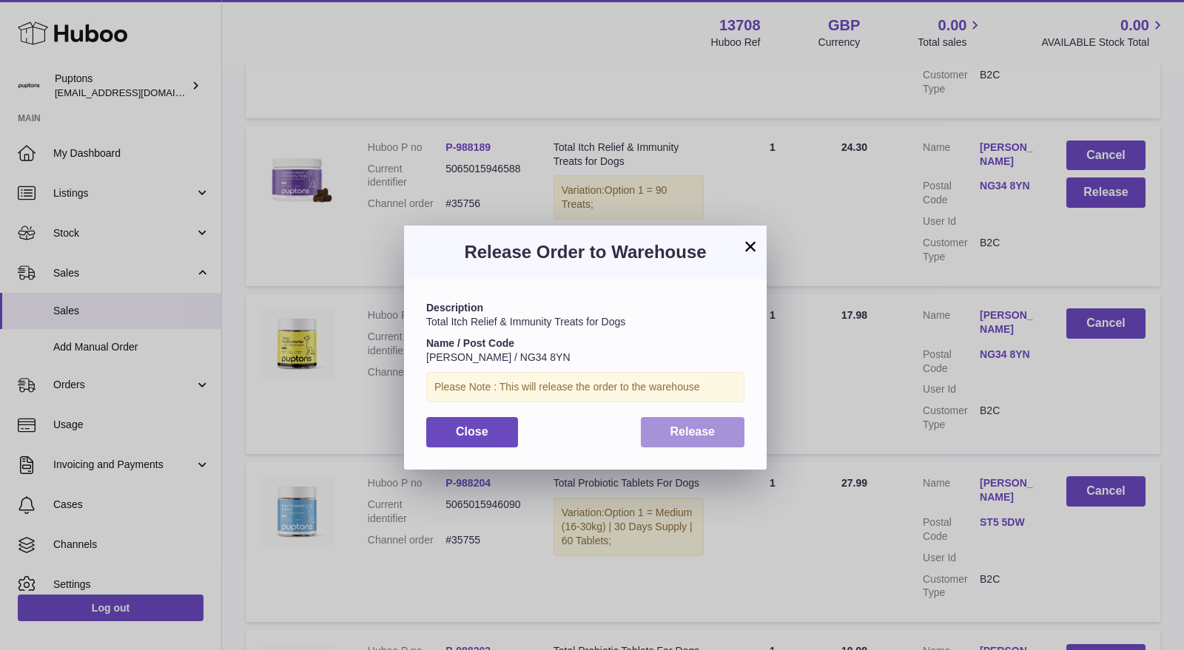
click at [708, 431] on span "Release" at bounding box center [692, 431] width 45 height 13
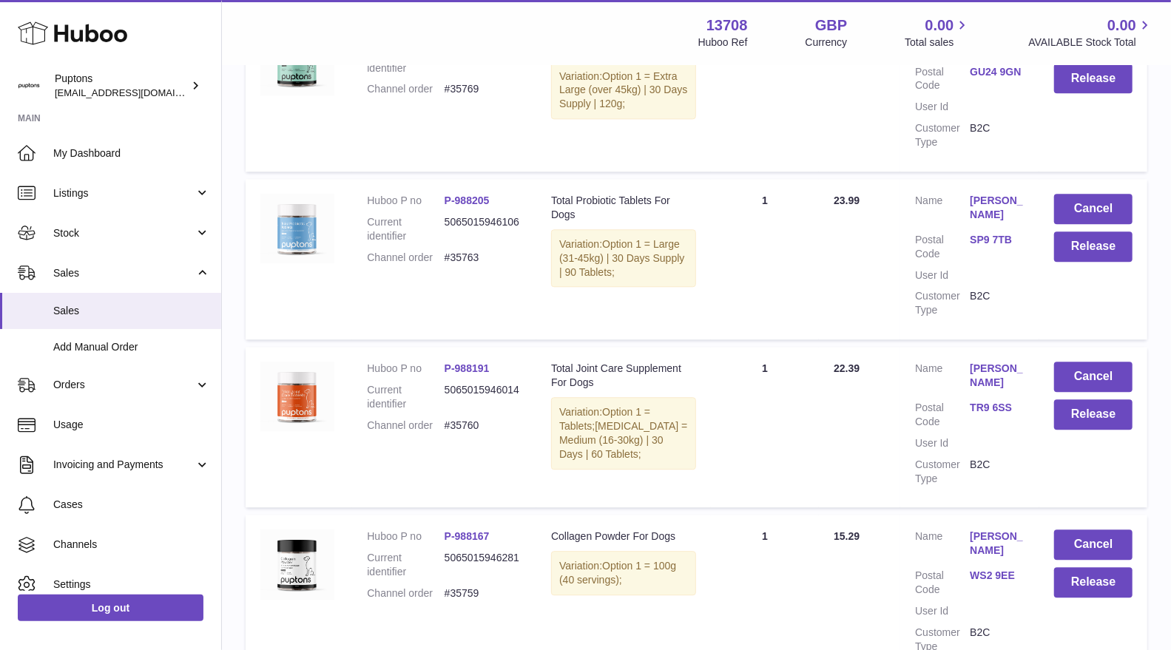
scroll to position [2220, 0]
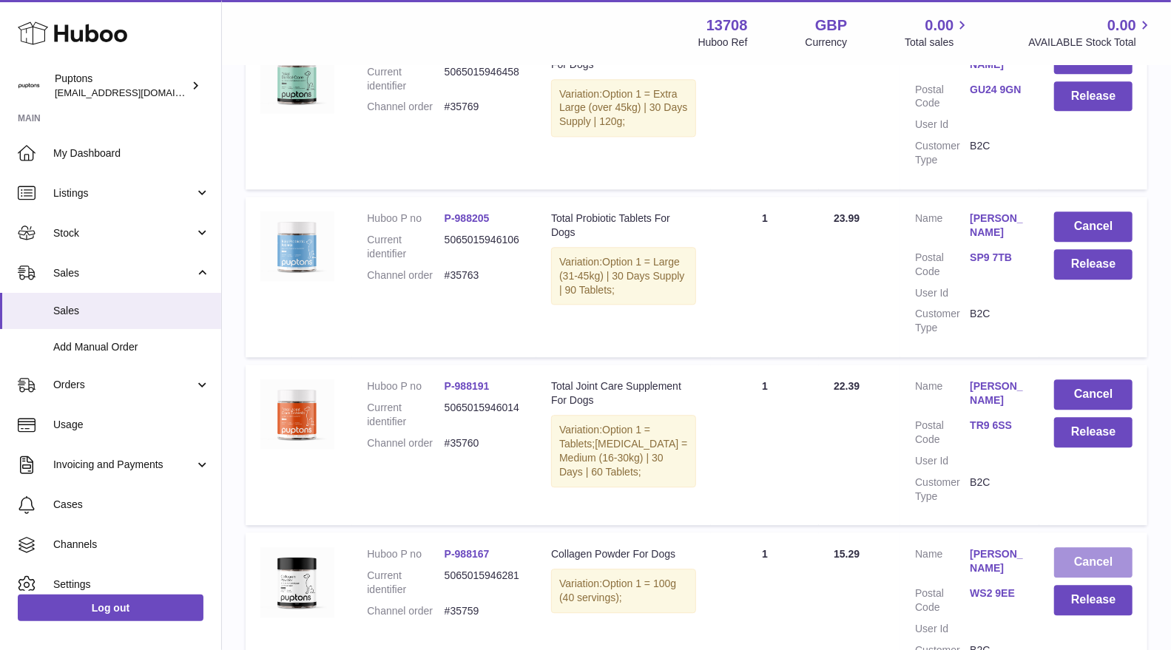
click at [1071, 548] on button "Cancel" at bounding box center [1093, 563] width 78 height 30
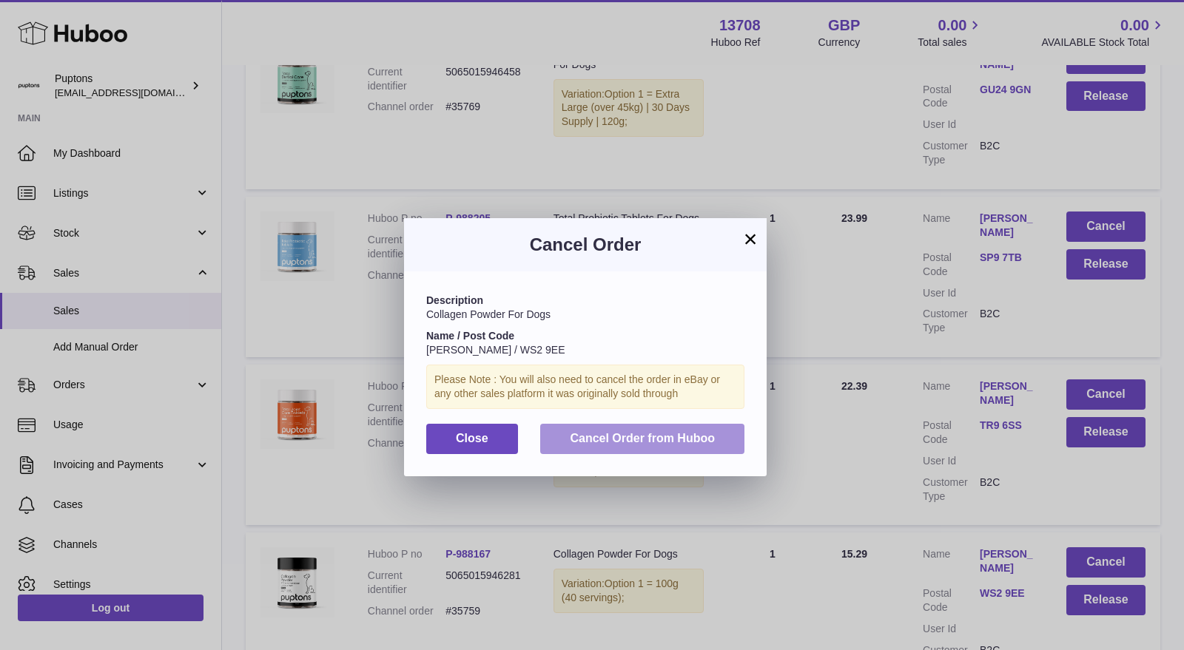
click at [678, 434] on span "Cancel Order from Huboo" at bounding box center [642, 438] width 145 height 13
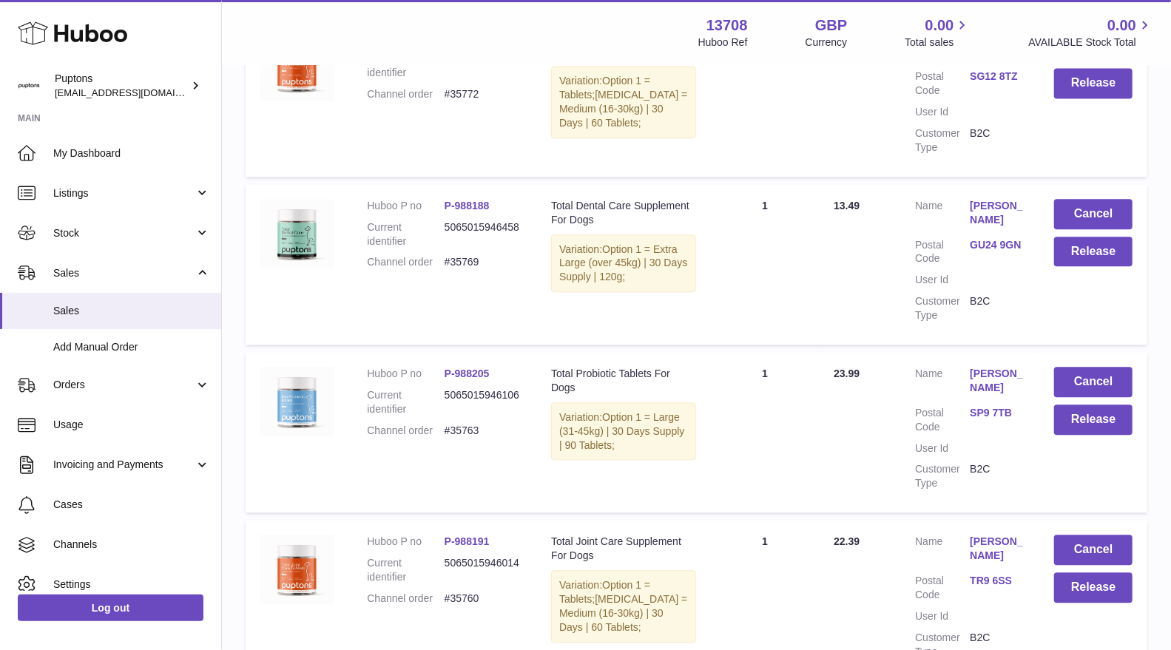
scroll to position [2056, 0]
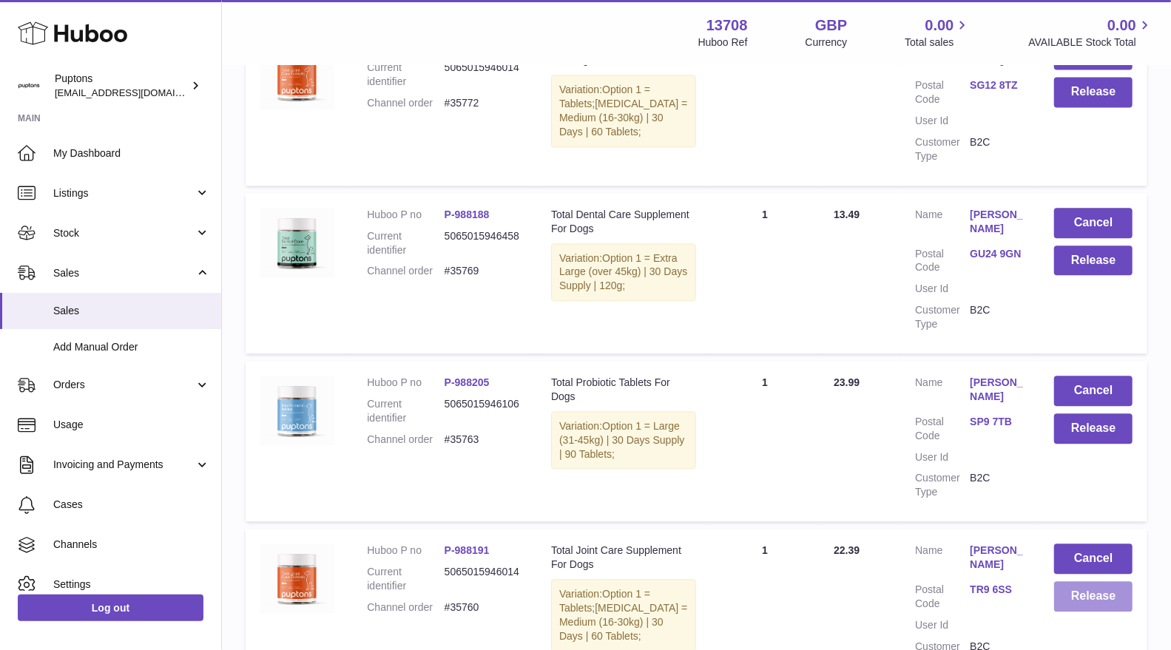
click at [1068, 588] on button "Release" at bounding box center [1093, 597] width 78 height 30
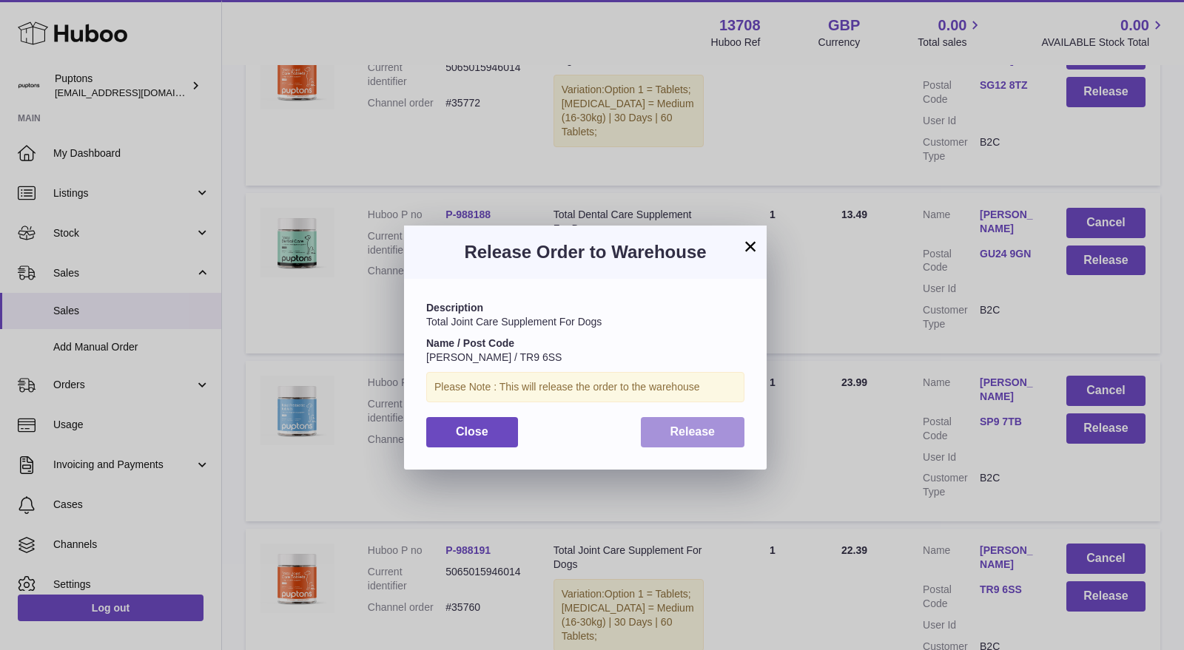
click at [725, 440] on button "Release" at bounding box center [693, 432] width 104 height 30
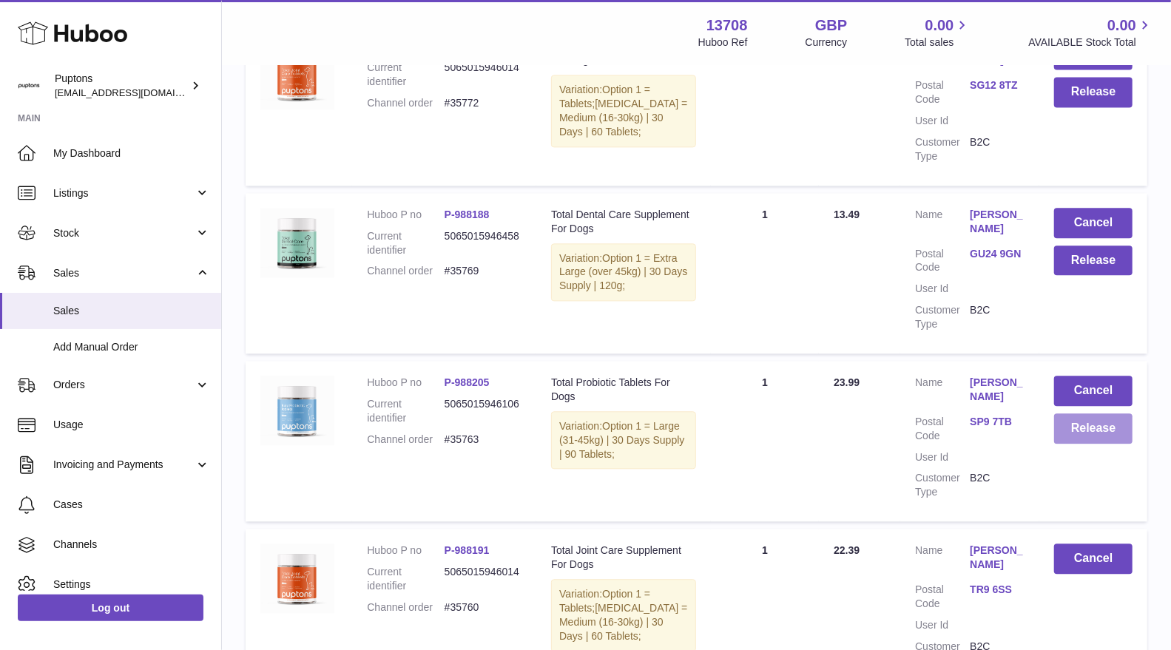
click at [1068, 420] on button "Release" at bounding box center [1093, 429] width 78 height 30
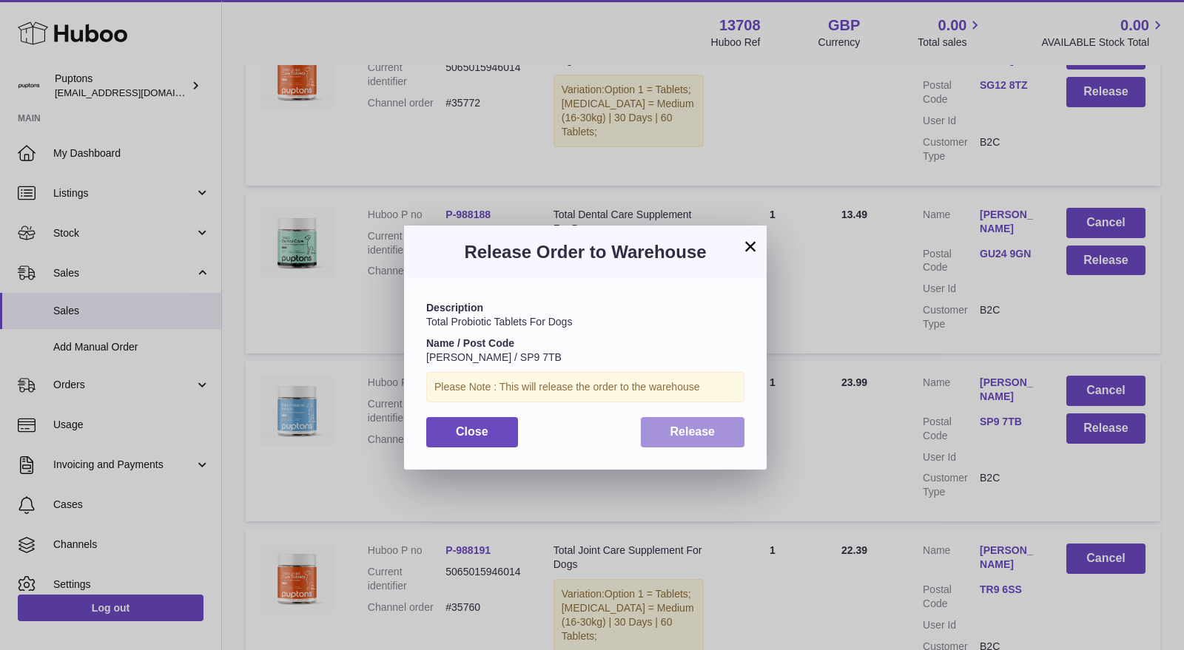
click at [725, 427] on button "Release" at bounding box center [693, 432] width 104 height 30
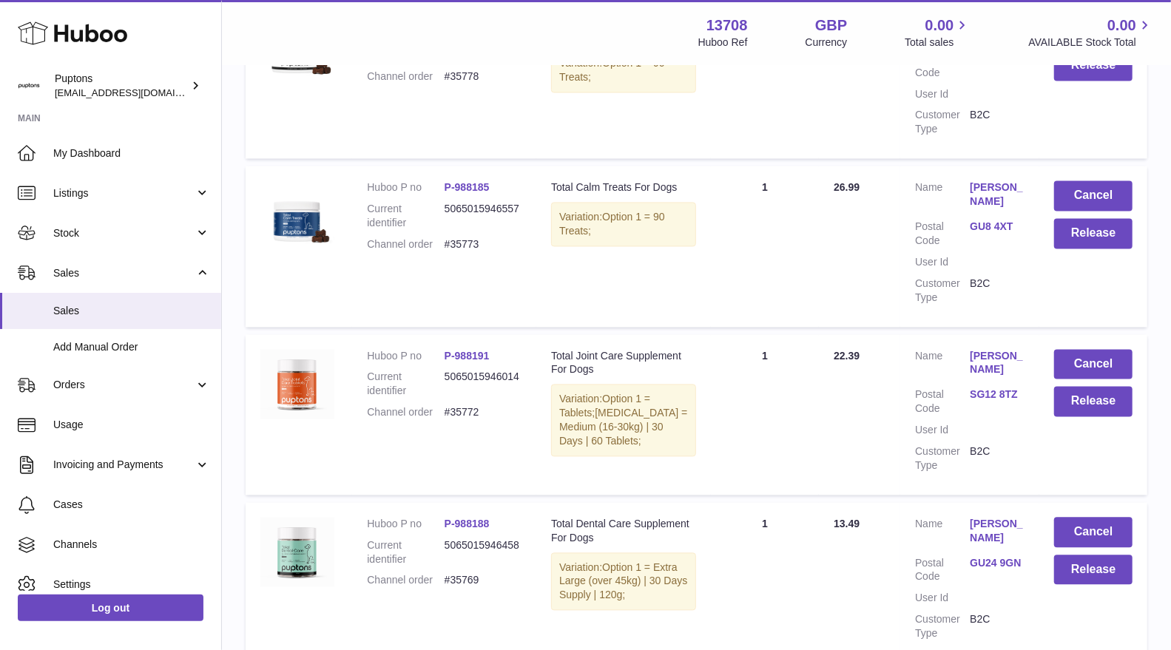
scroll to position [1728, 0]
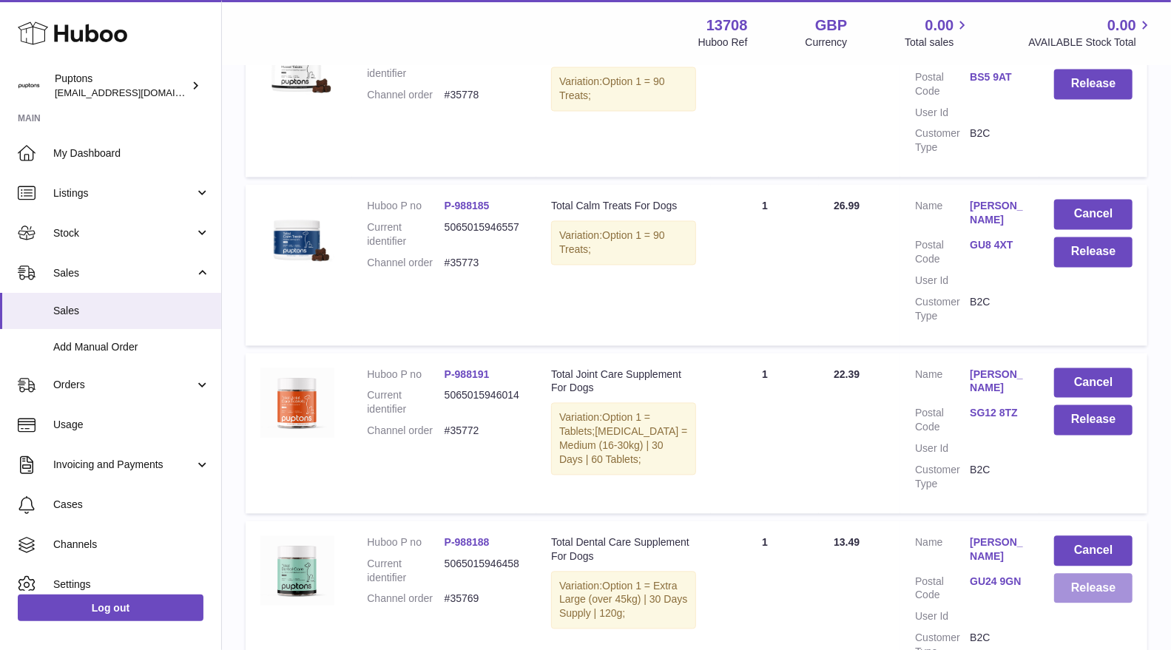
click at [1099, 574] on button "Release" at bounding box center [1093, 589] width 78 height 30
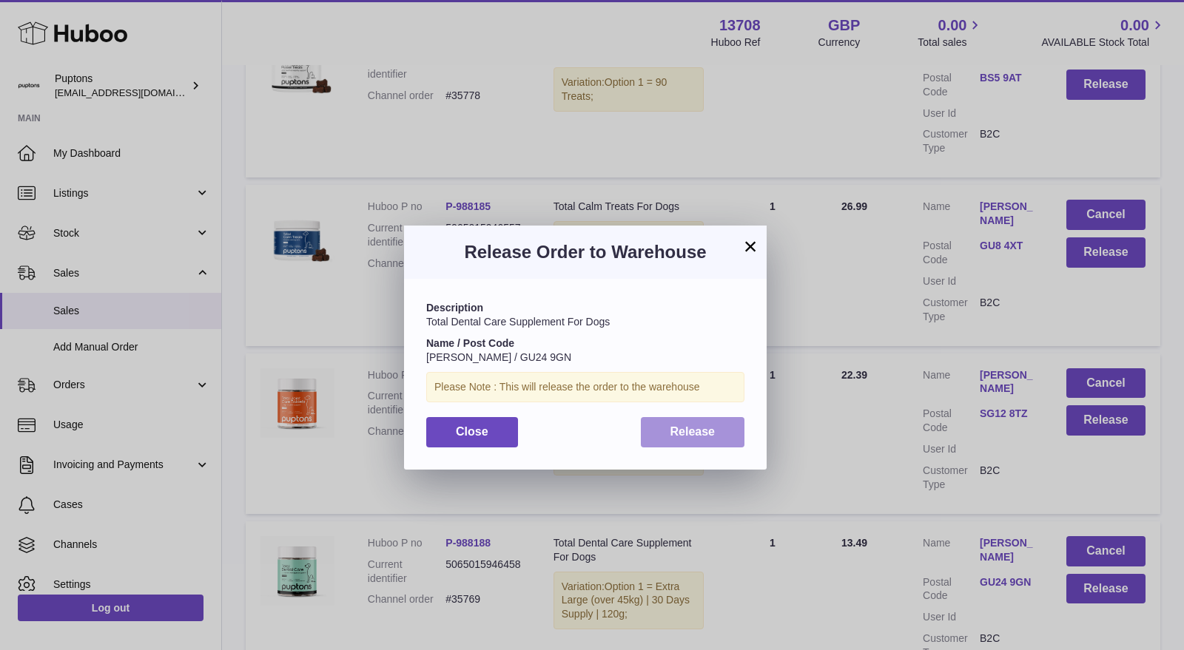
click at [692, 428] on span "Release" at bounding box center [692, 431] width 45 height 13
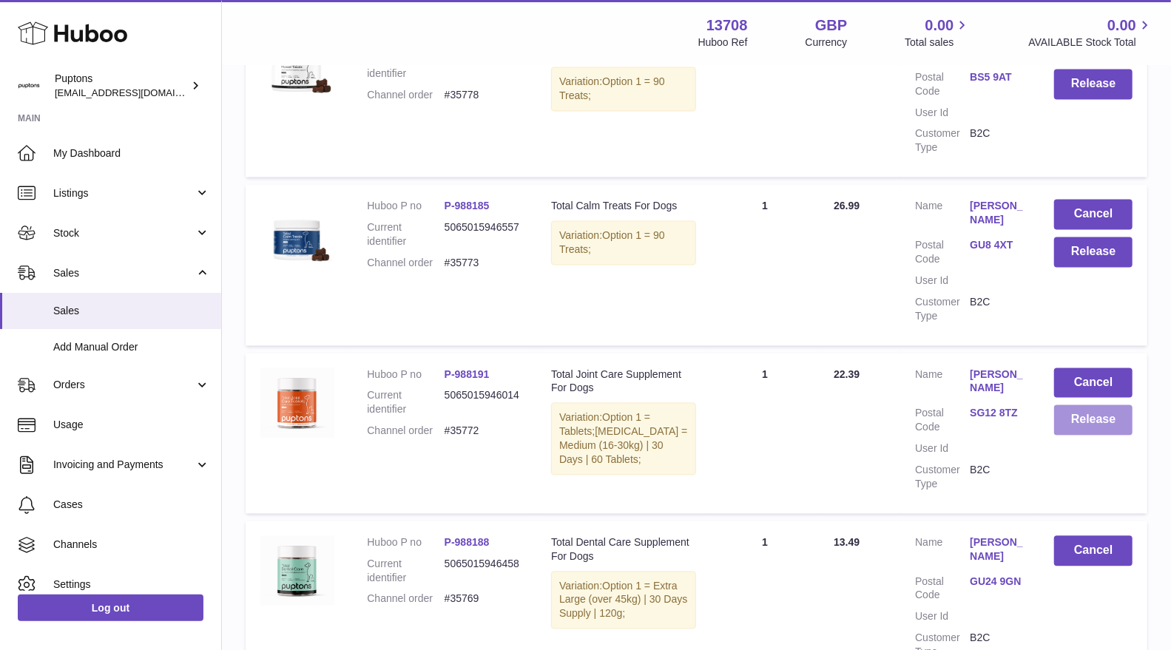
click at [1065, 412] on button "Release" at bounding box center [1093, 420] width 78 height 30
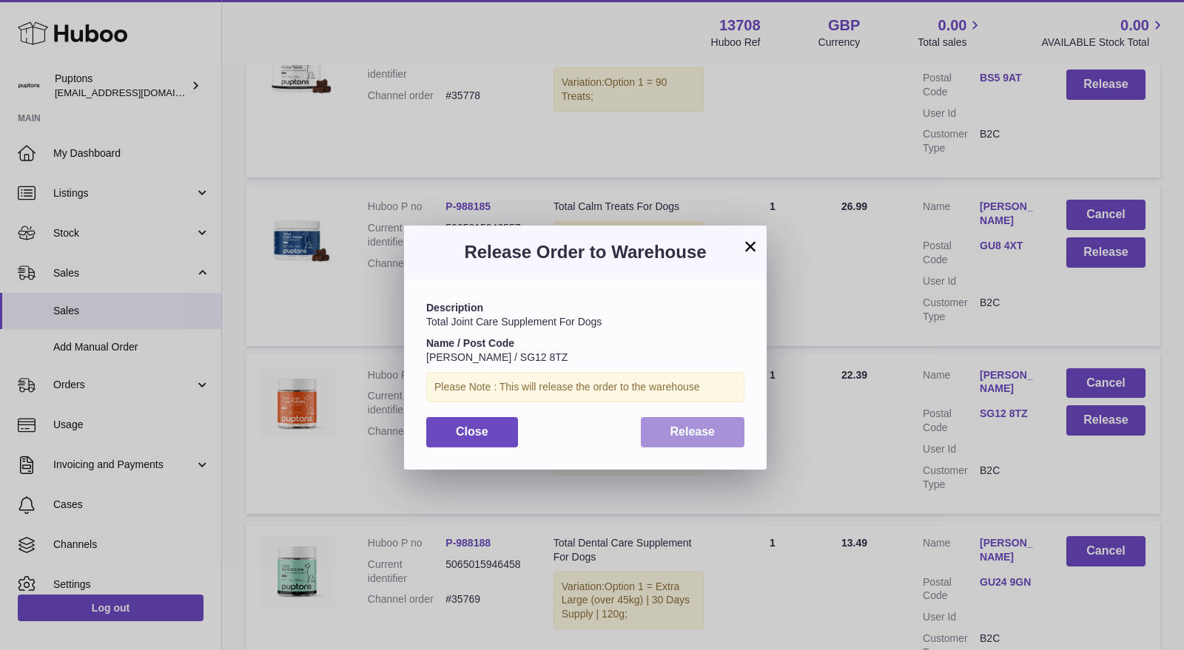
click at [715, 440] on button "Release" at bounding box center [693, 432] width 104 height 30
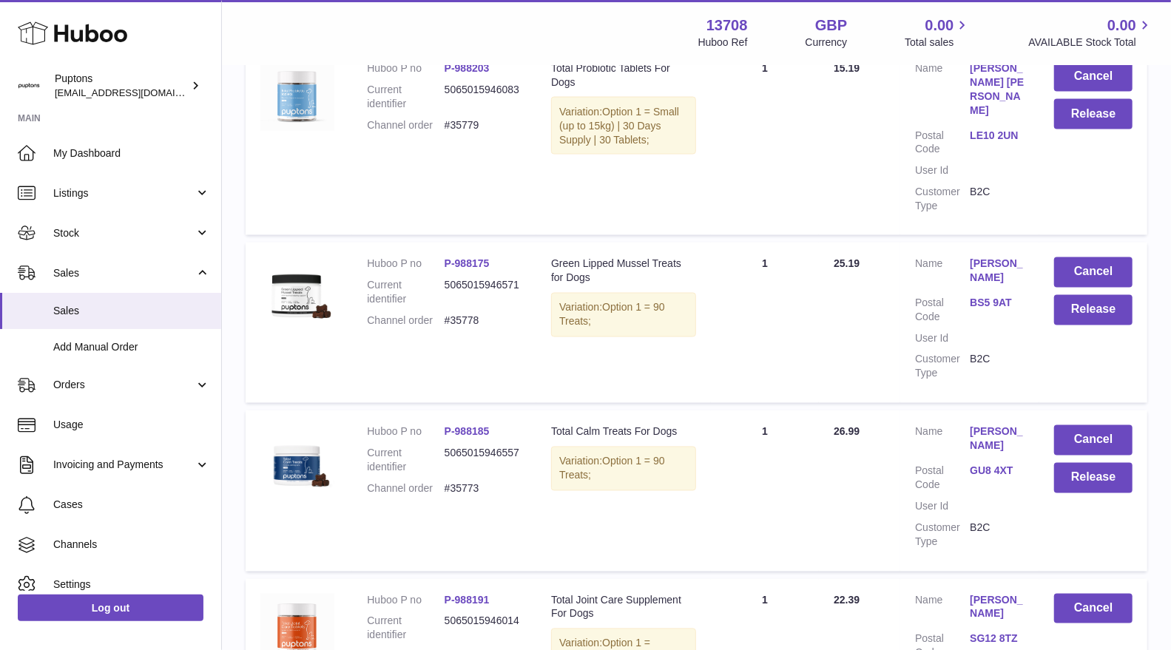
scroll to position [1480, 0]
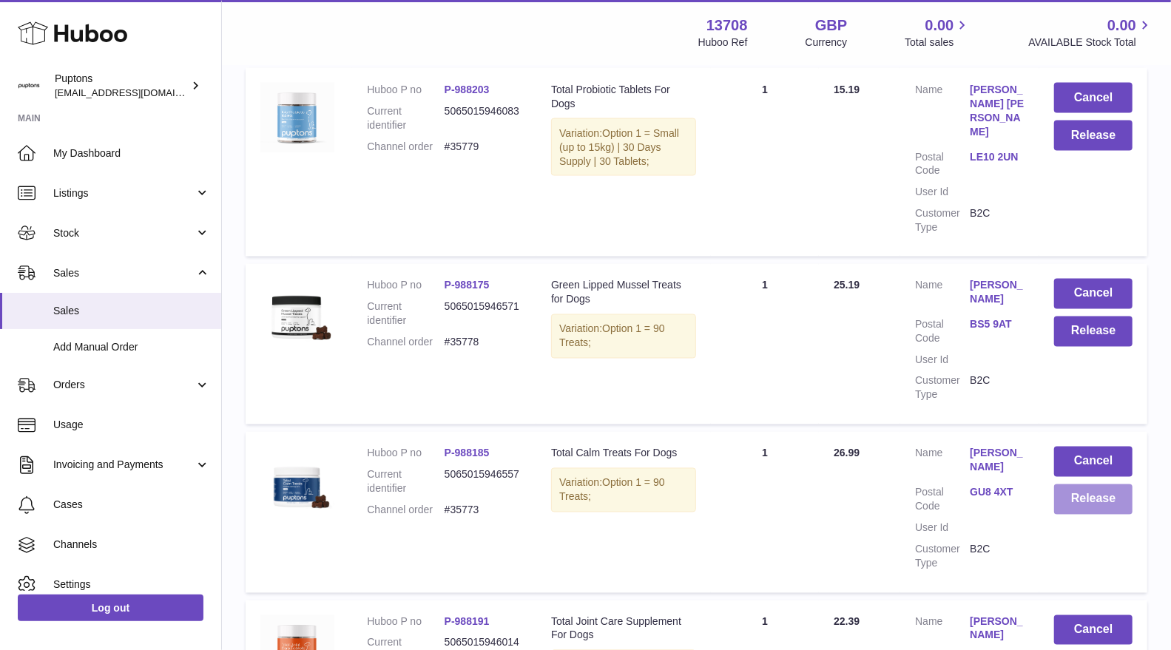
click at [1088, 485] on button "Release" at bounding box center [1093, 500] width 78 height 30
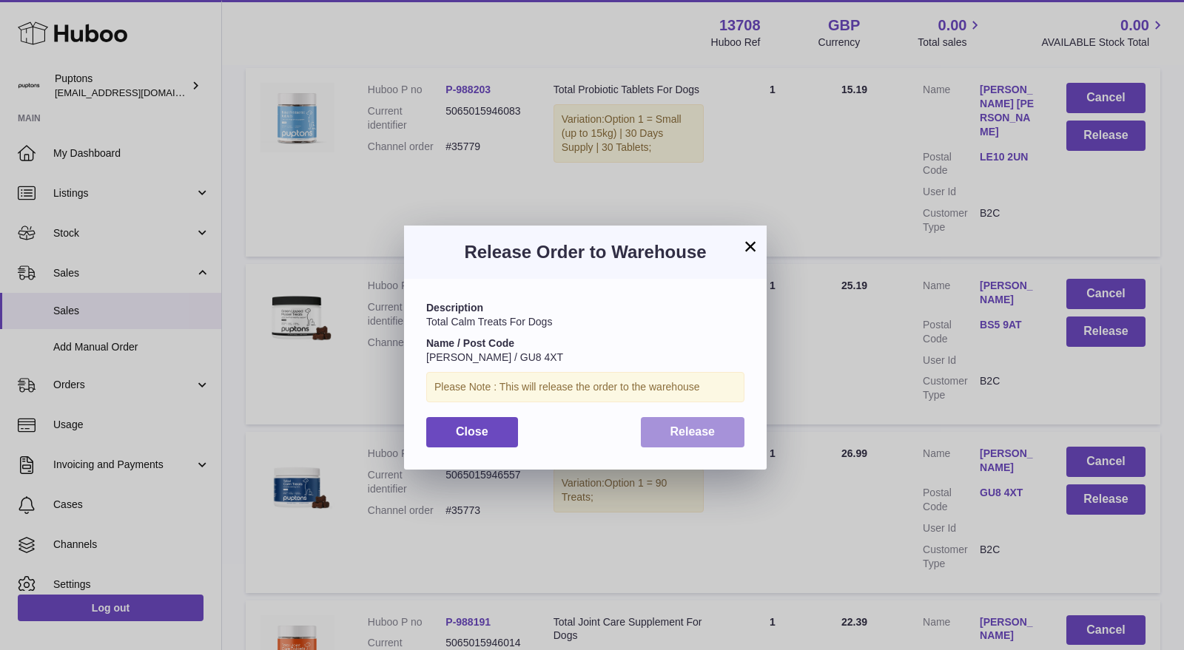
click at [699, 431] on span "Release" at bounding box center [692, 431] width 45 height 13
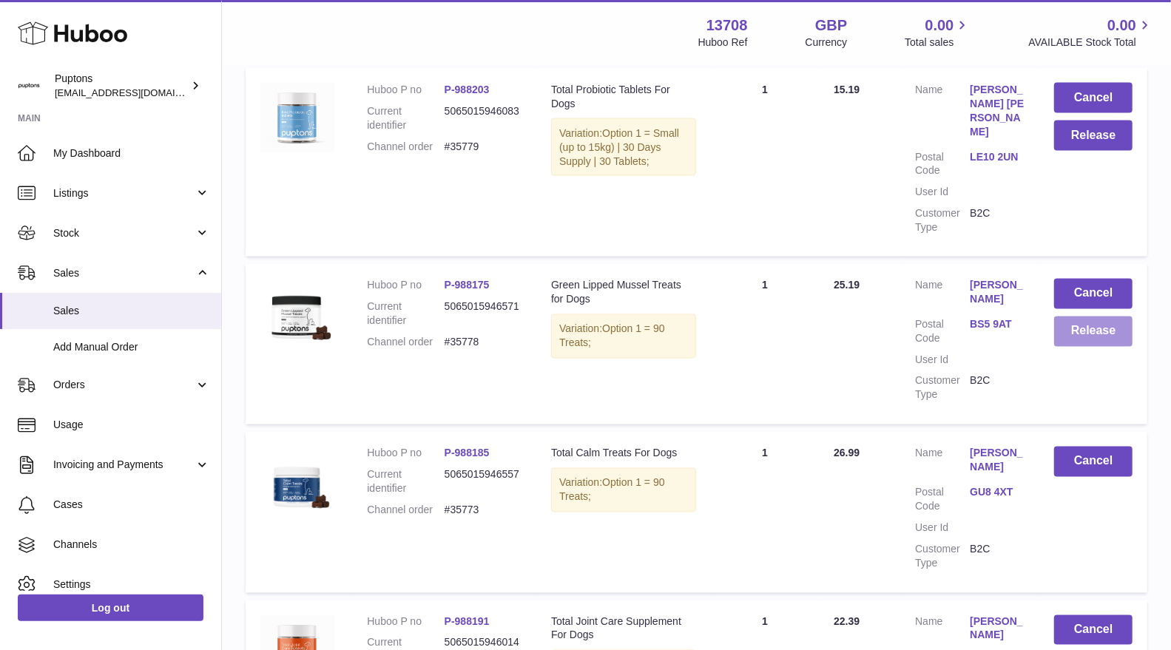
click at [1080, 317] on button "Release" at bounding box center [1093, 332] width 78 height 30
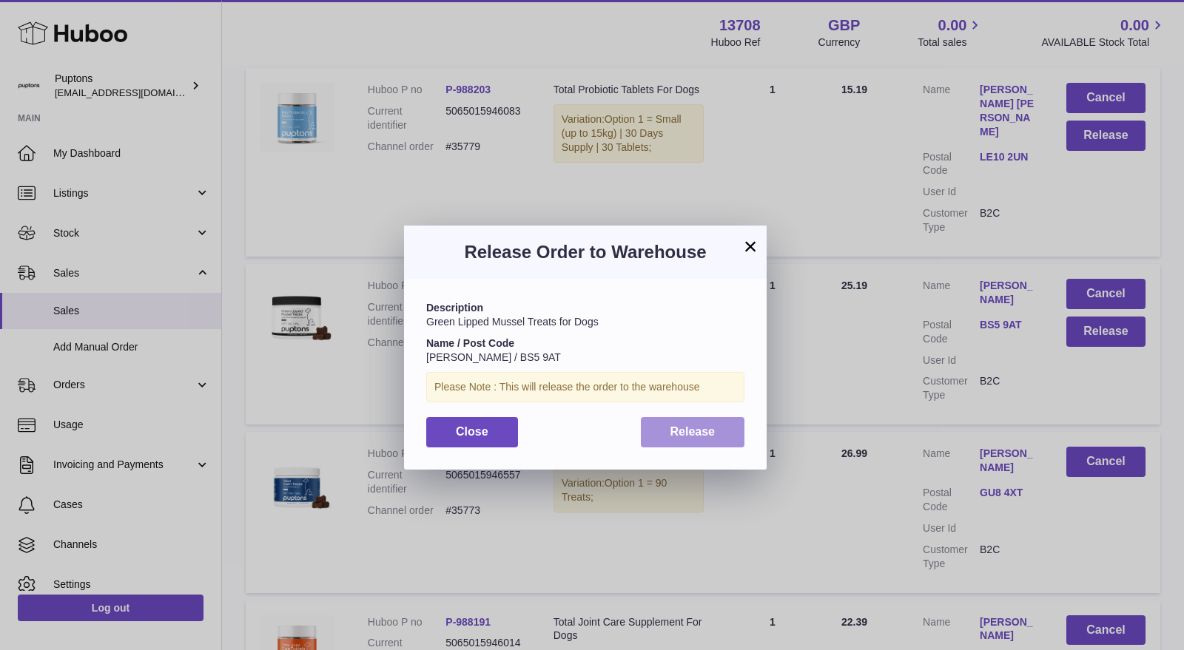
click at [699, 430] on span "Release" at bounding box center [692, 431] width 45 height 13
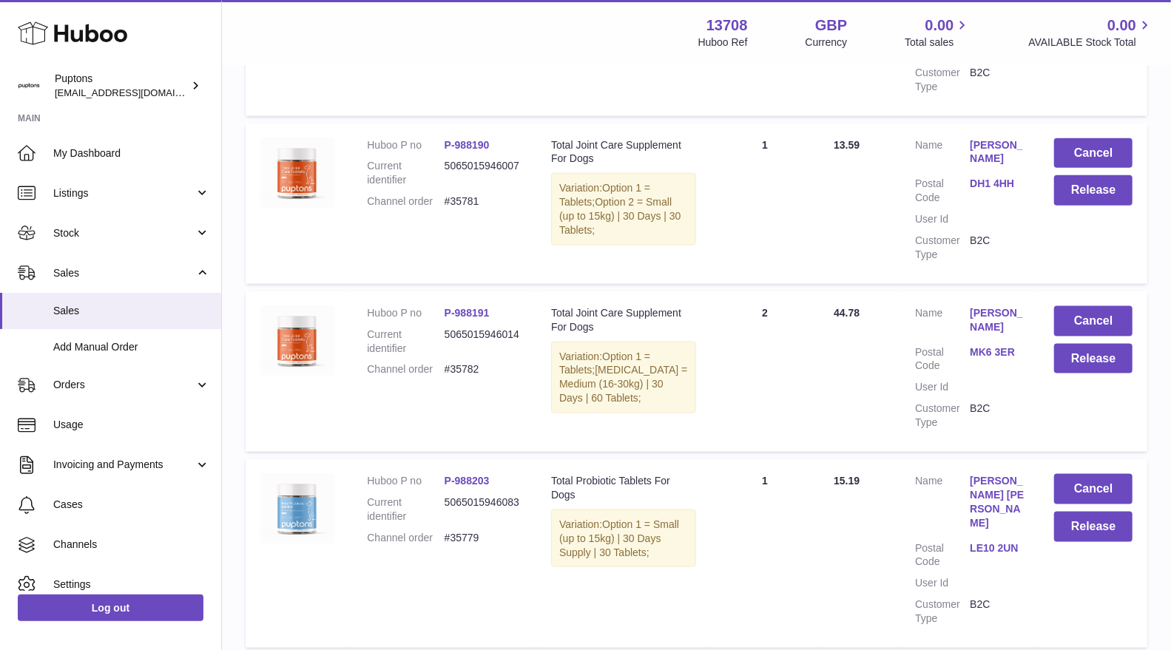
scroll to position [1070, 0]
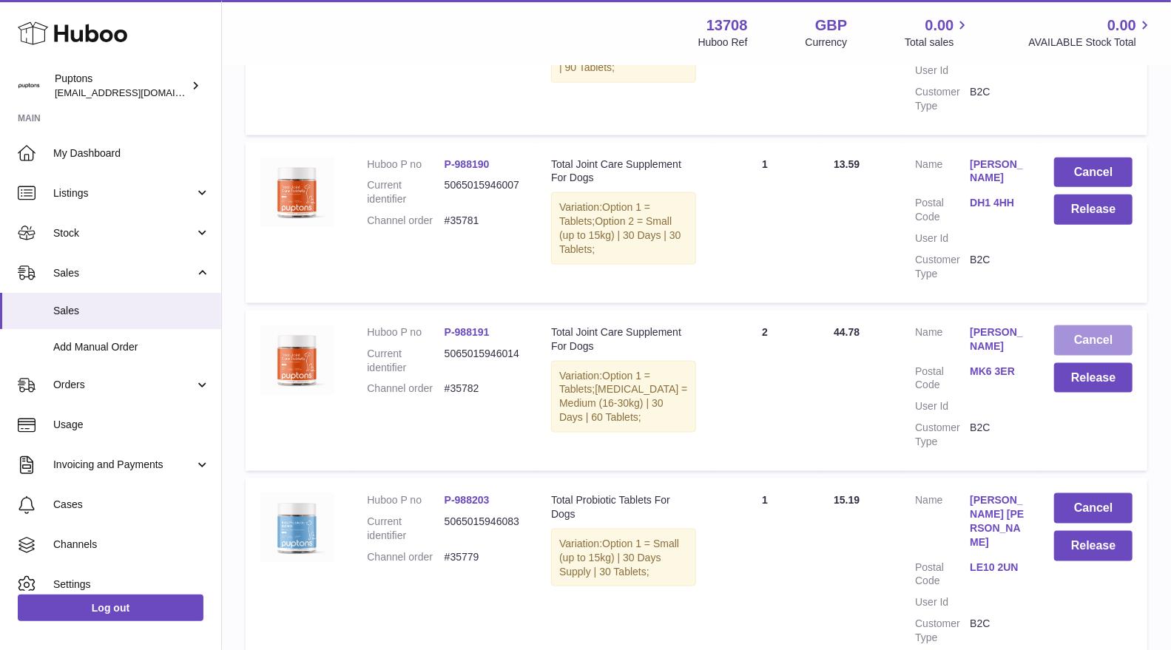
click at [1081, 354] on button "Cancel" at bounding box center [1093, 341] width 78 height 30
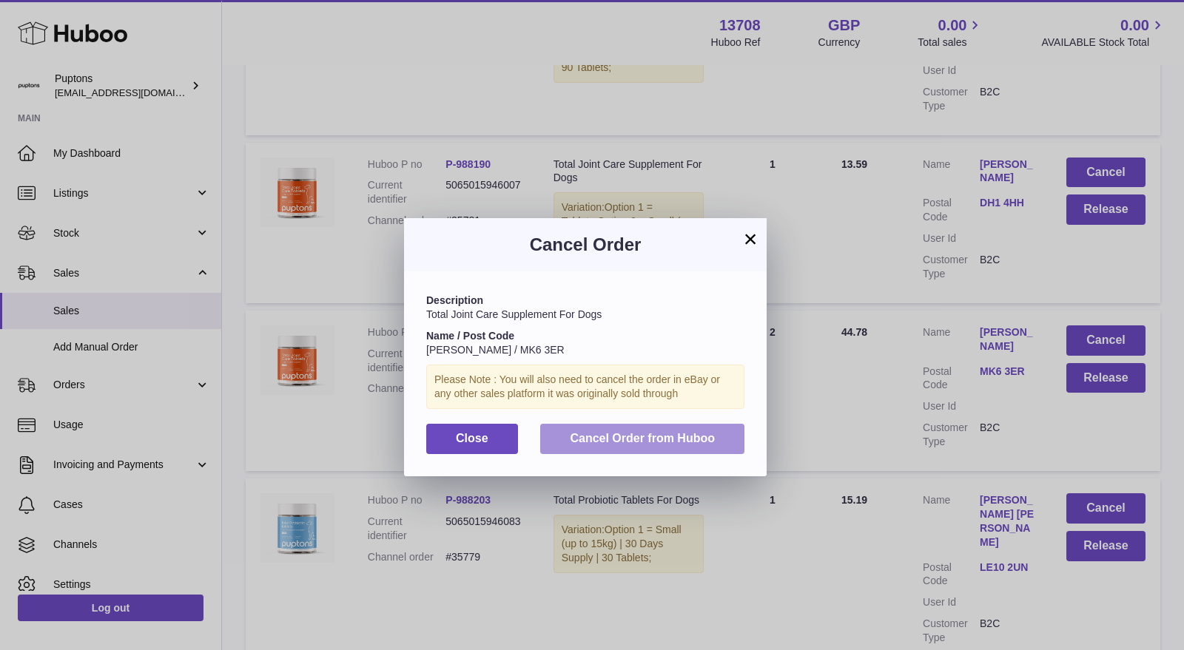
click at [684, 449] on button "Cancel Order from Huboo" at bounding box center [642, 439] width 204 height 30
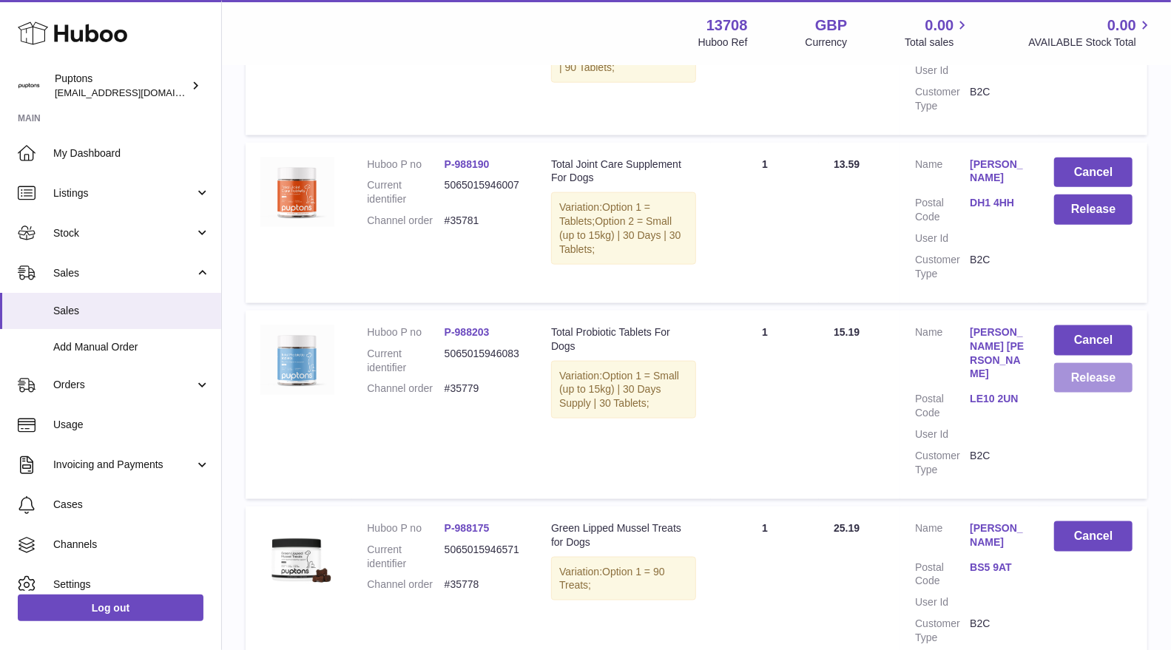
click at [1073, 394] on button "Release" at bounding box center [1093, 378] width 78 height 30
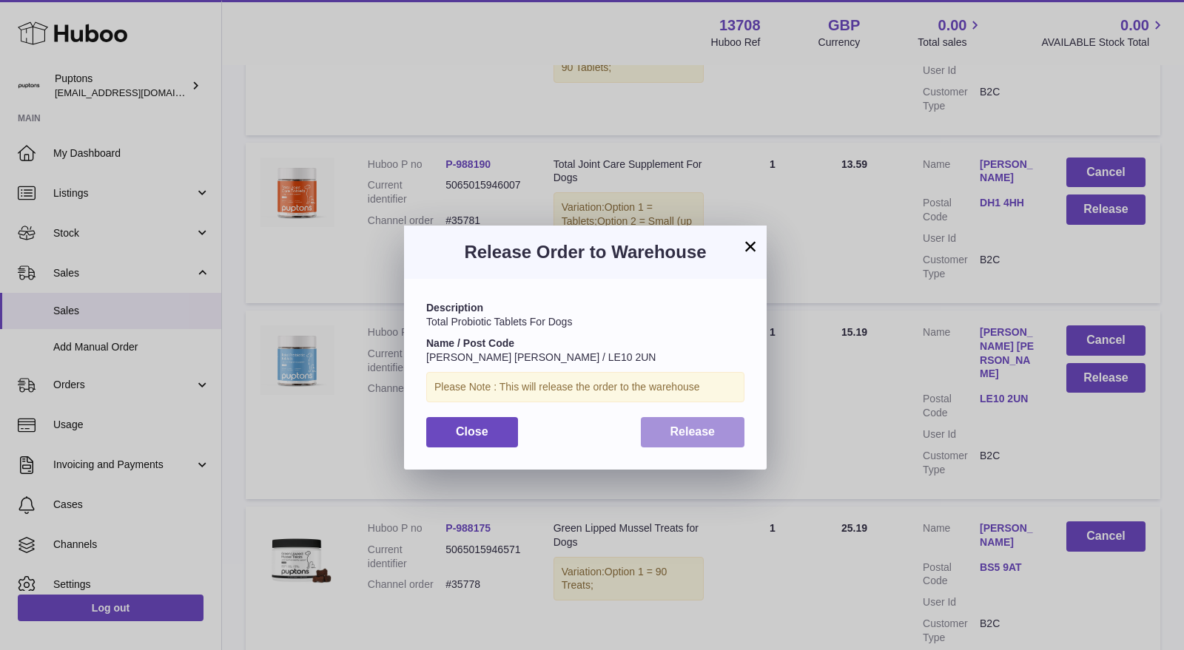
click at [726, 431] on button "Release" at bounding box center [693, 432] width 104 height 30
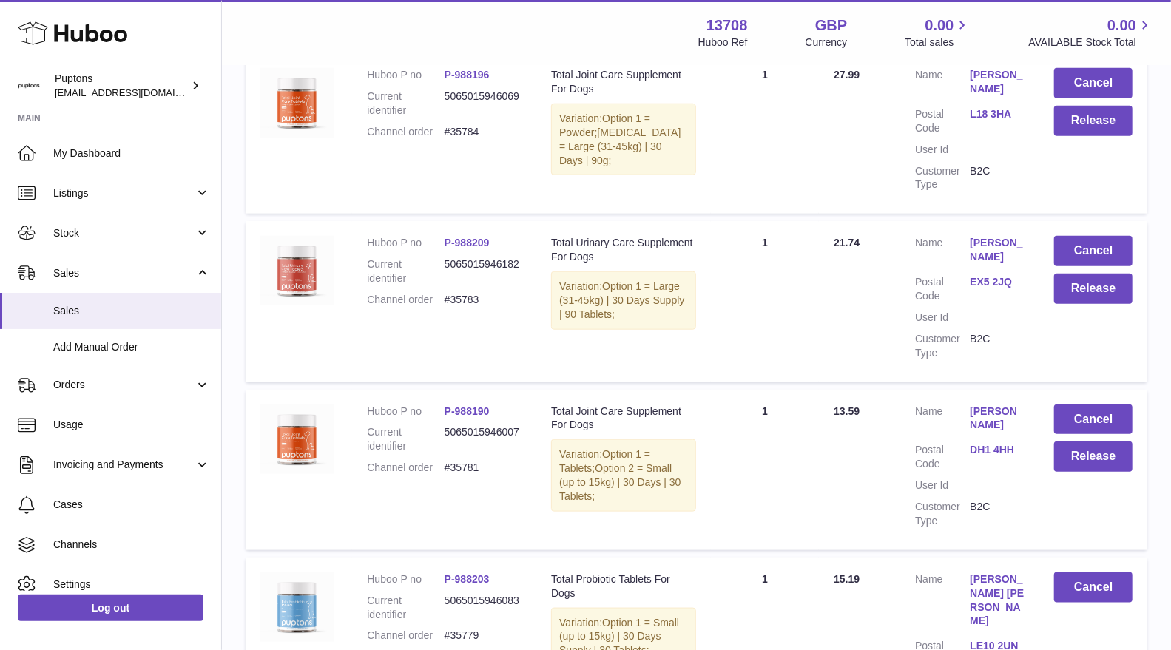
scroll to position [741, 0]
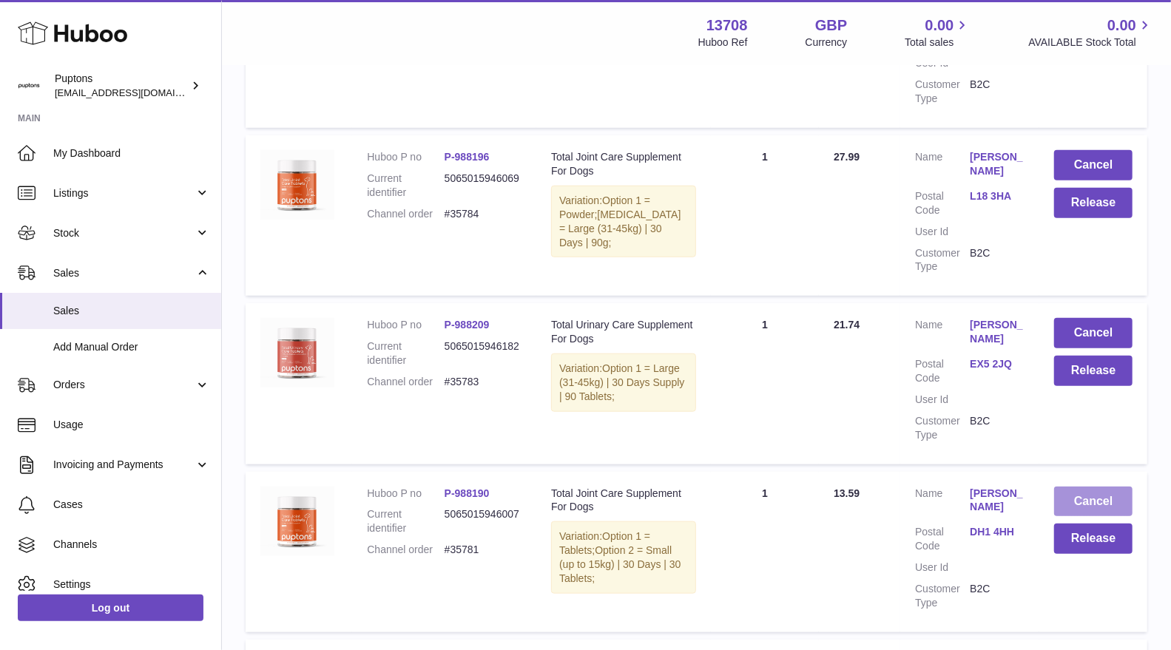
click at [1078, 517] on button "Cancel" at bounding box center [1093, 502] width 78 height 30
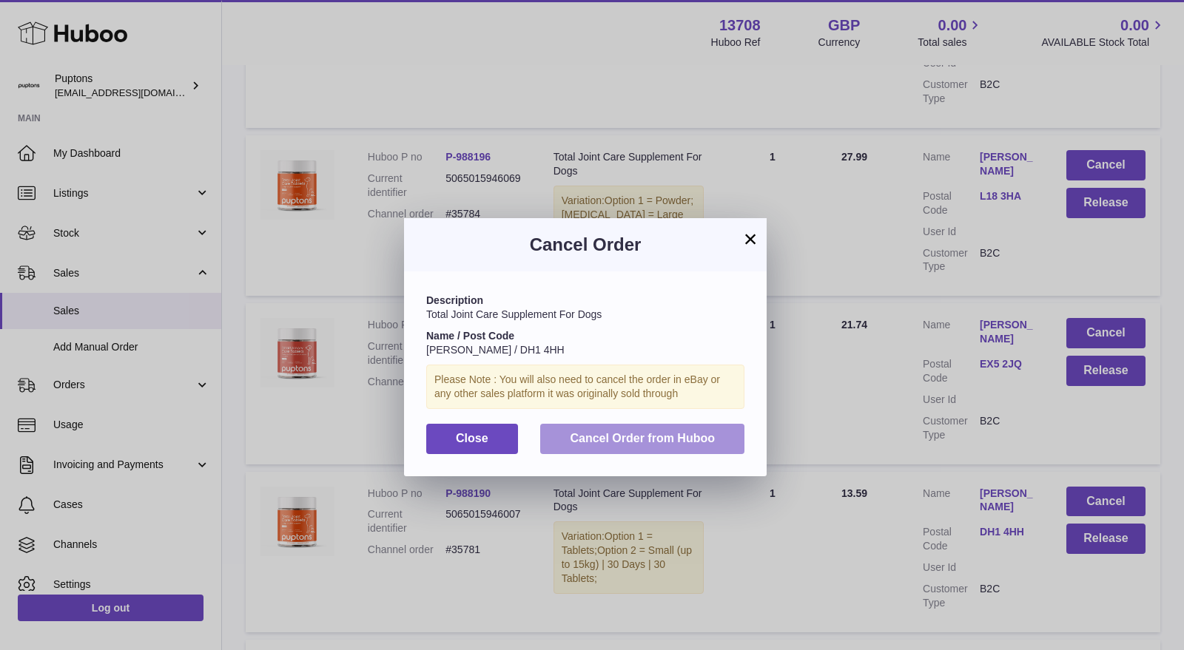
click at [681, 443] on span "Cancel Order from Huboo" at bounding box center [642, 438] width 145 height 13
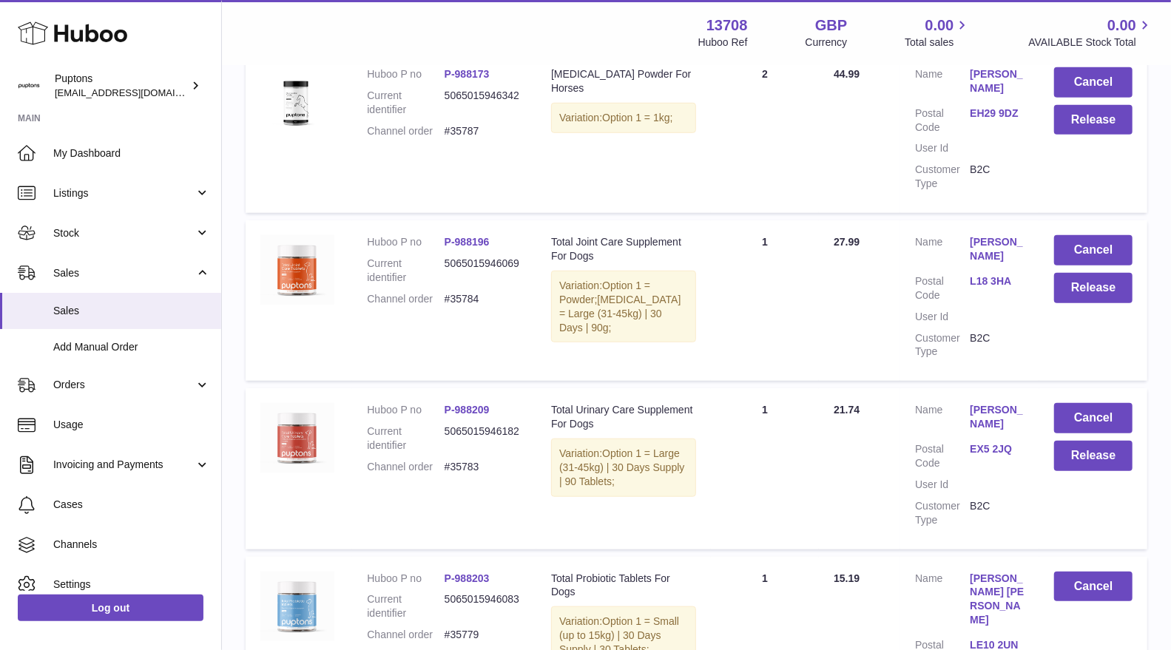
scroll to position [576, 0]
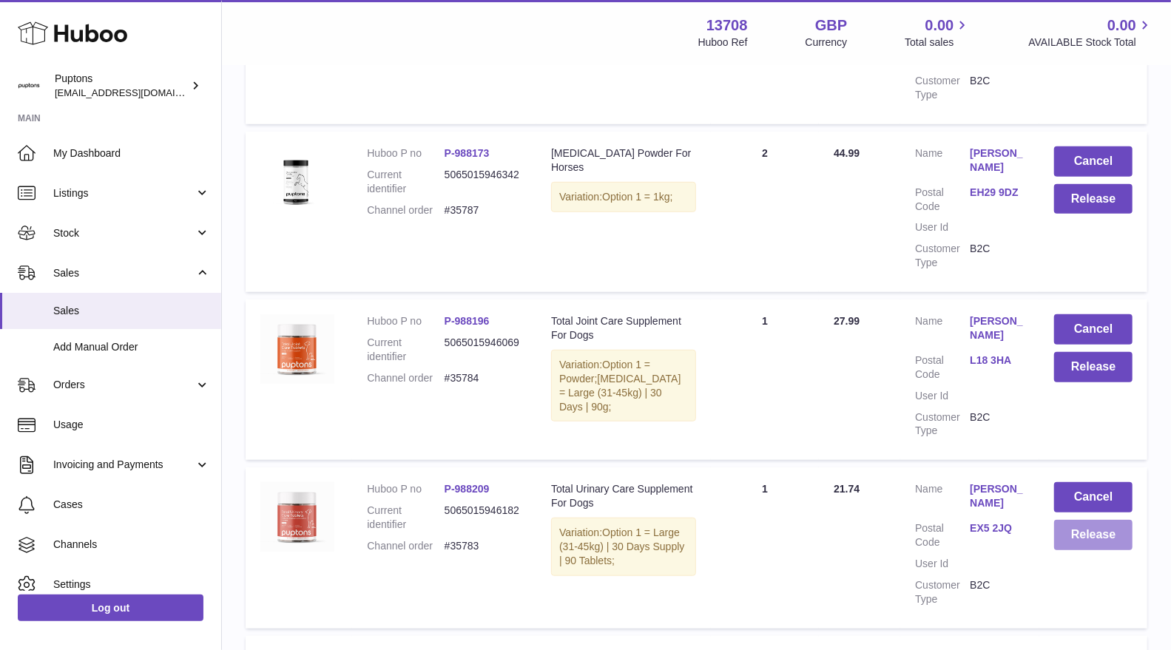
click at [1075, 550] on button "Release" at bounding box center [1093, 535] width 78 height 30
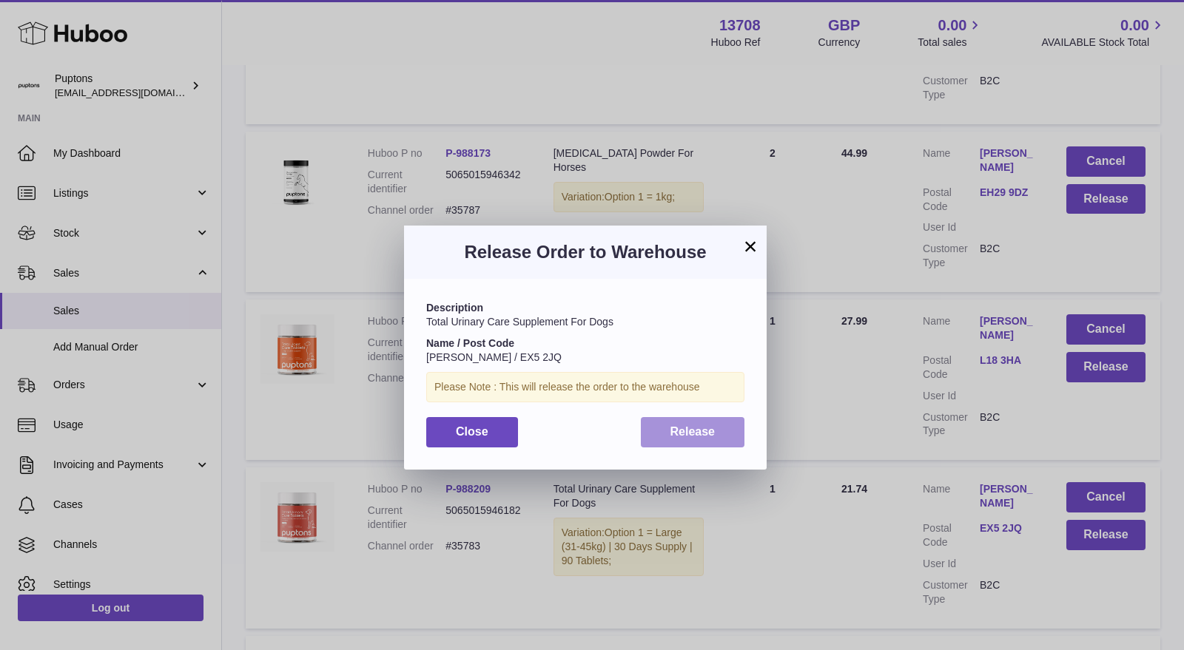
click at [698, 430] on span "Release" at bounding box center [692, 431] width 45 height 13
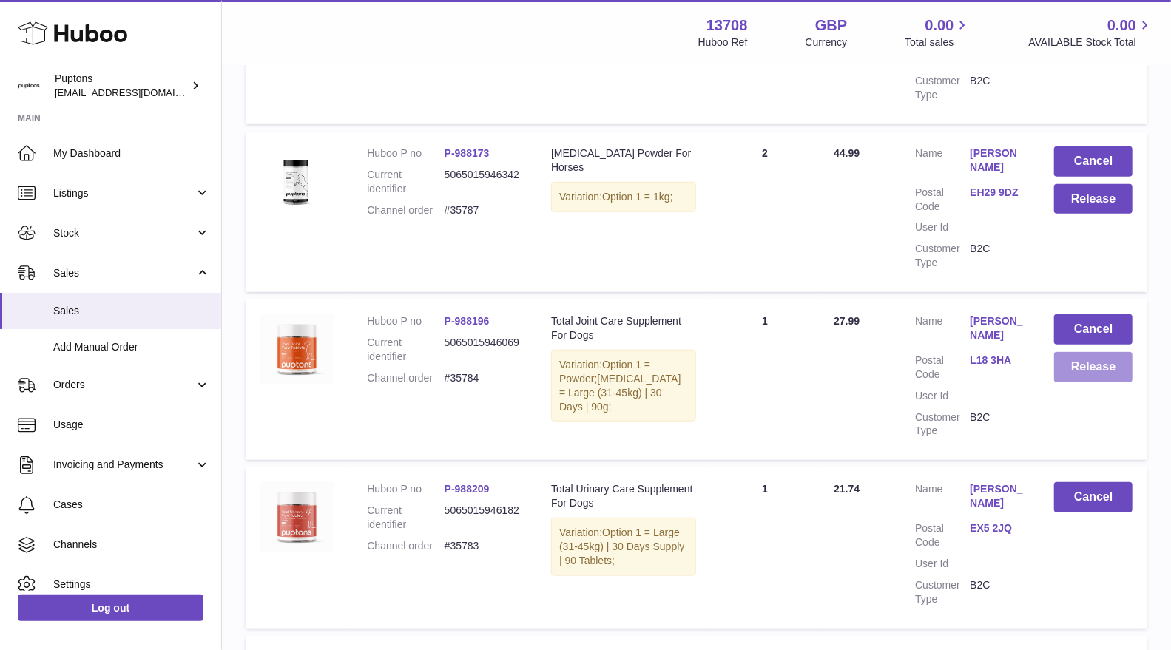
click at [1070, 383] on button "Release" at bounding box center [1093, 367] width 78 height 30
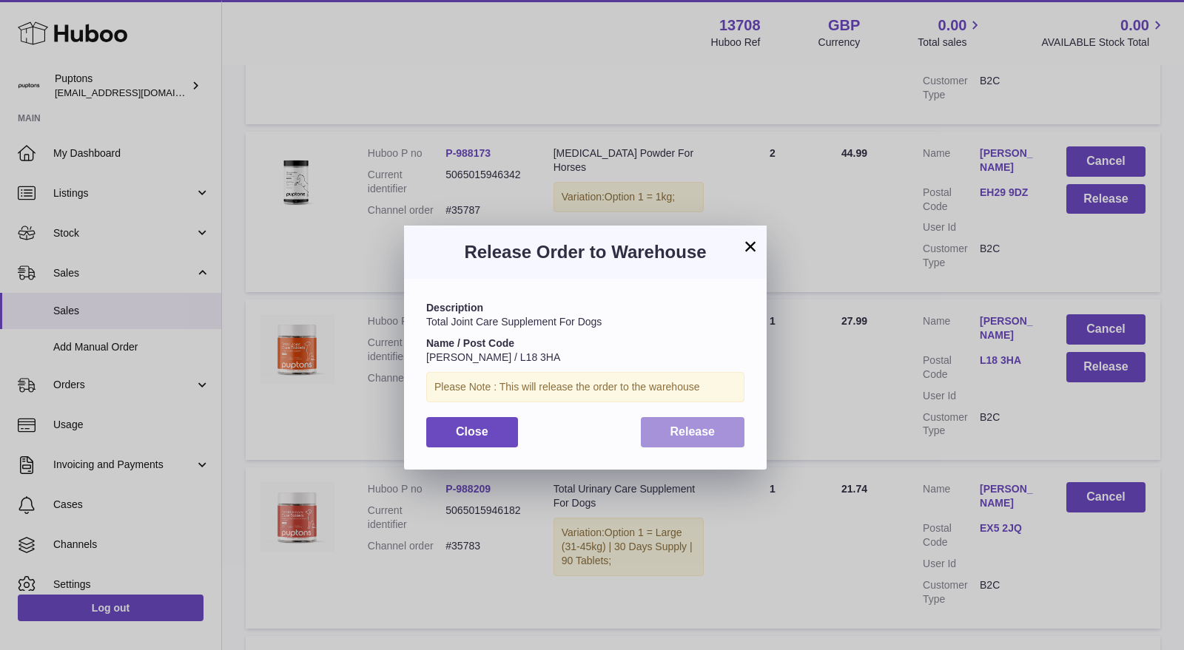
click at [698, 433] on span "Release" at bounding box center [692, 431] width 45 height 13
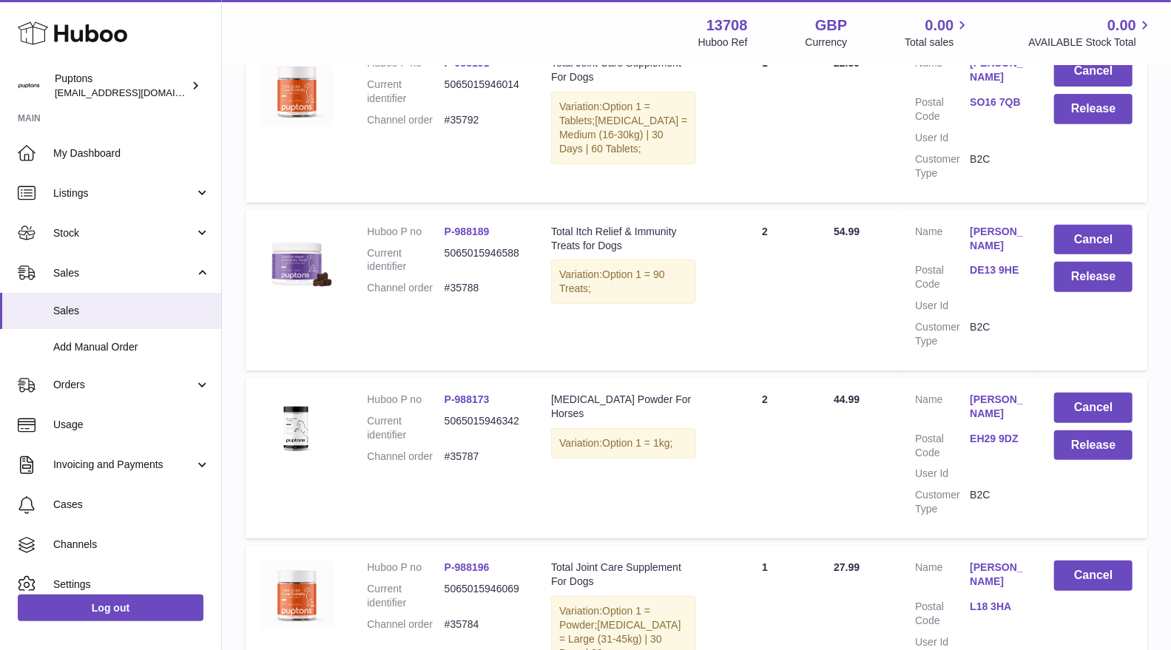
scroll to position [248, 0]
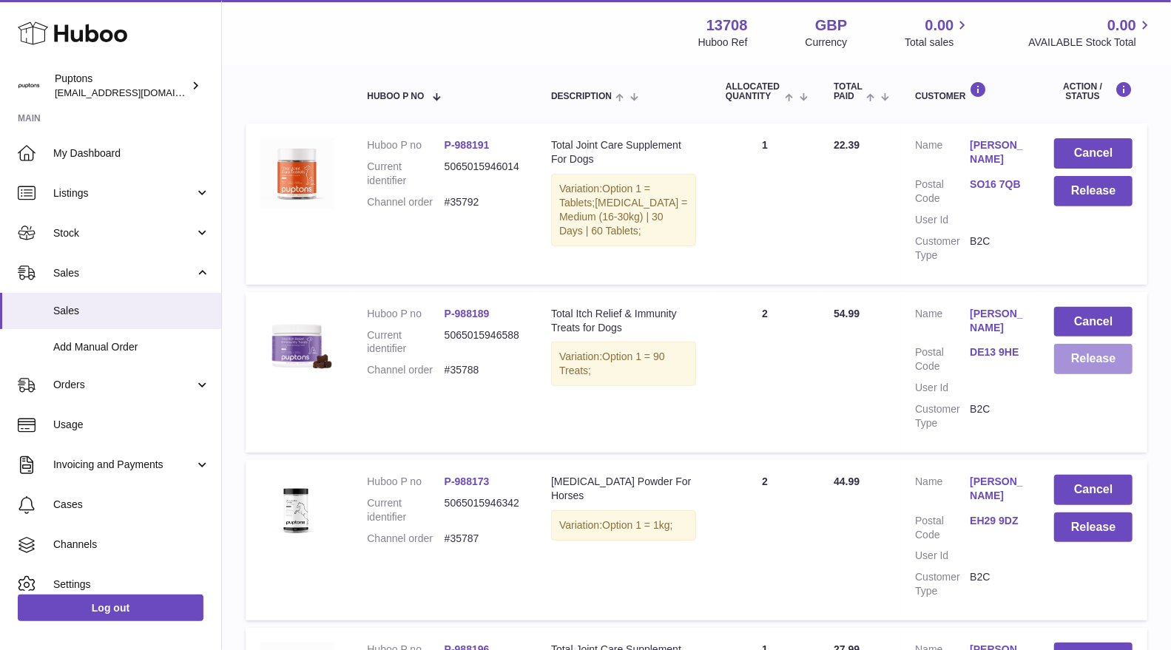
click at [1077, 371] on button "Release" at bounding box center [1093, 359] width 78 height 30
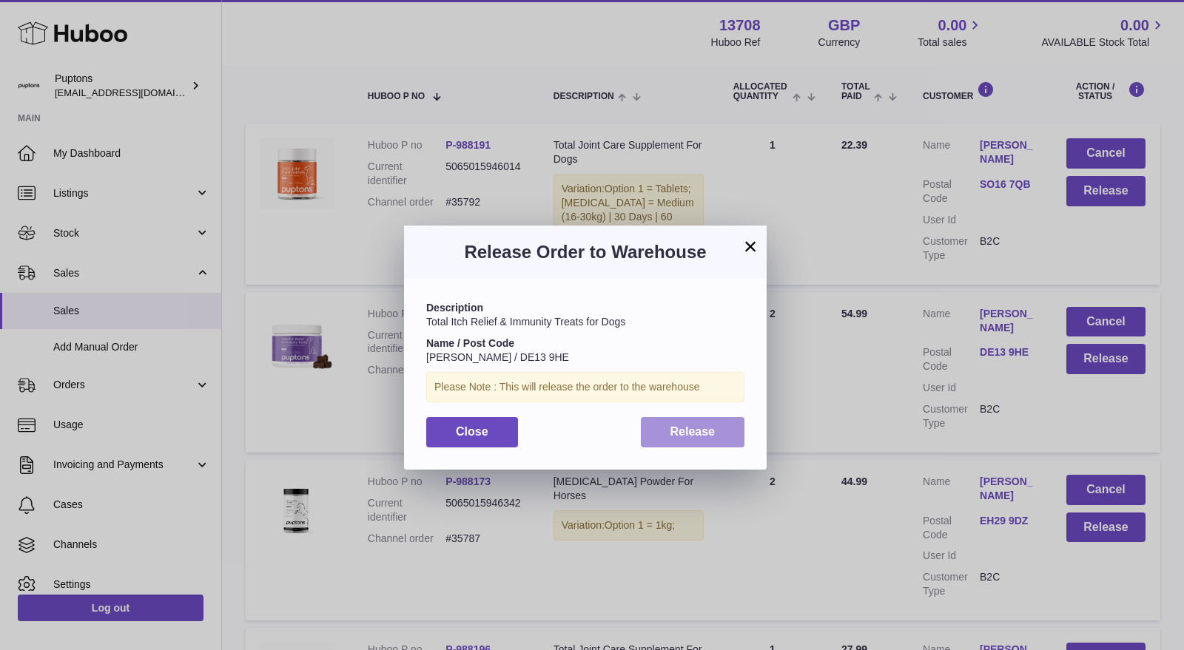
click at [725, 423] on button "Release" at bounding box center [693, 432] width 104 height 30
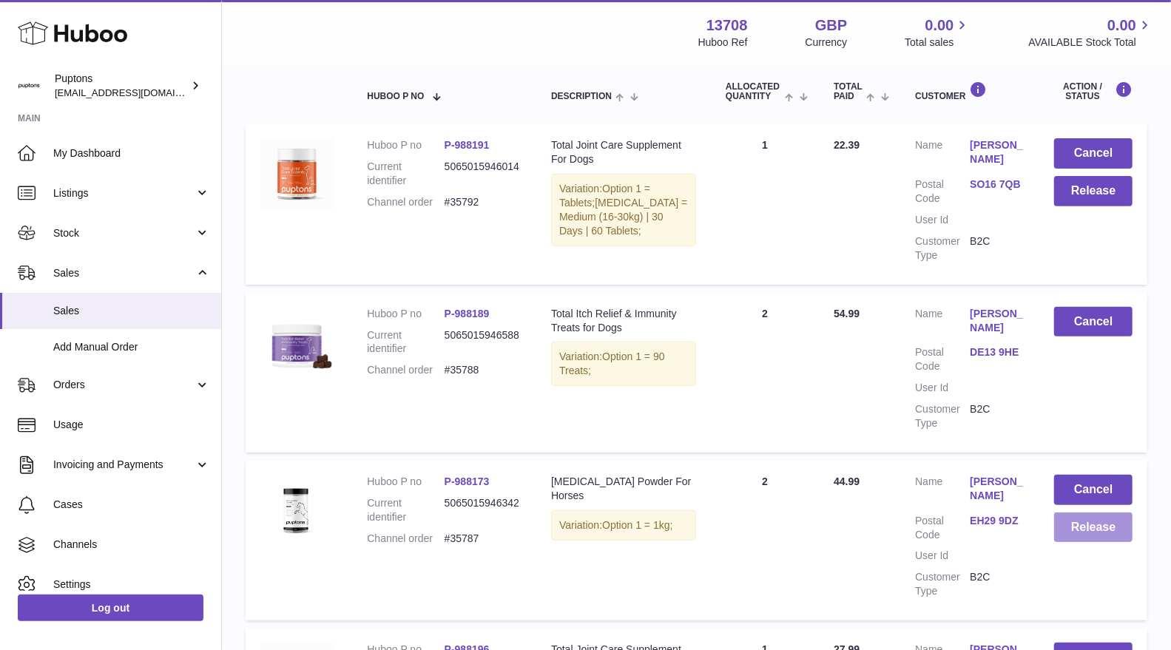
click at [1090, 540] on button "Release" at bounding box center [1093, 528] width 78 height 30
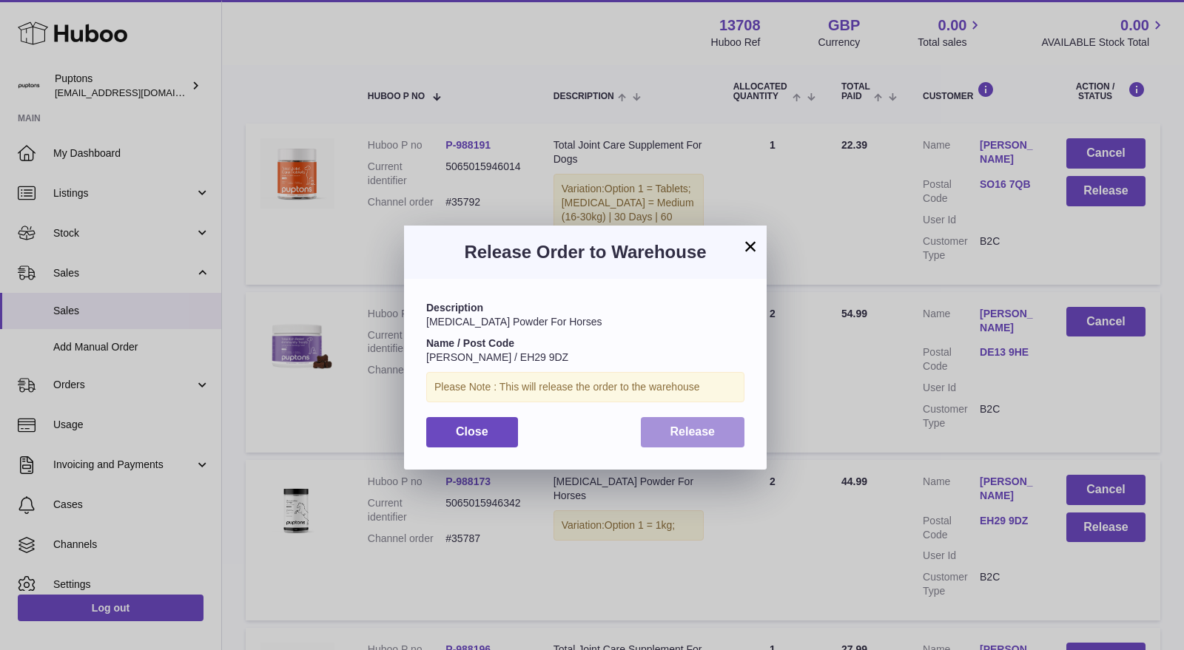
click at [678, 430] on span "Release" at bounding box center [692, 431] width 45 height 13
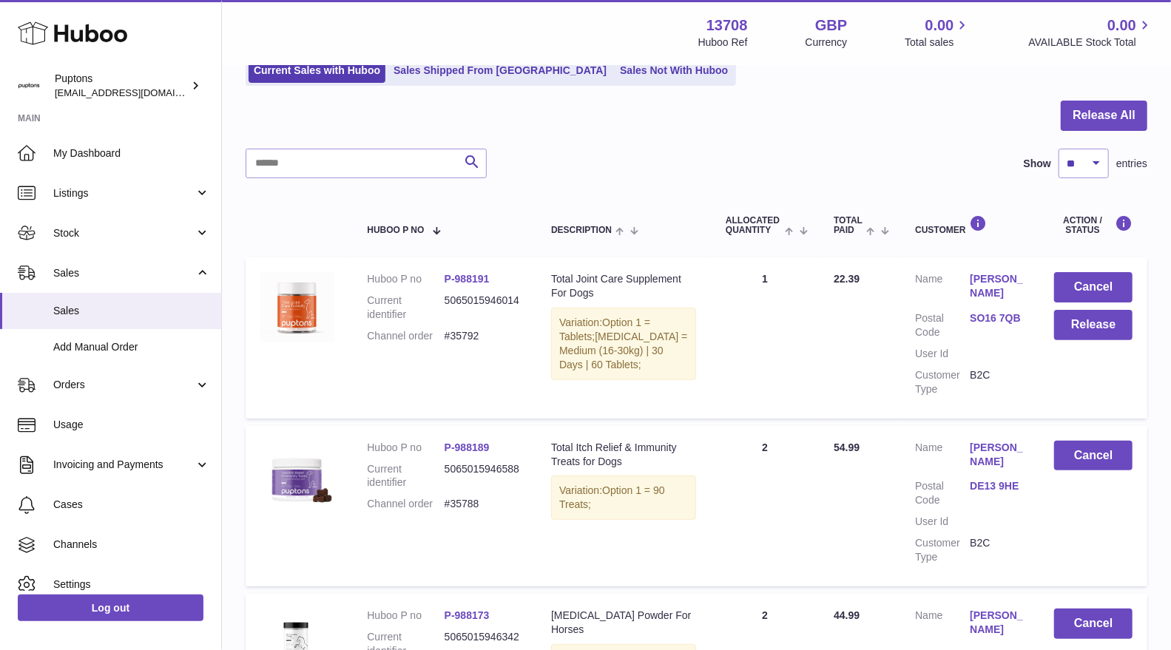
scroll to position [83, 0]
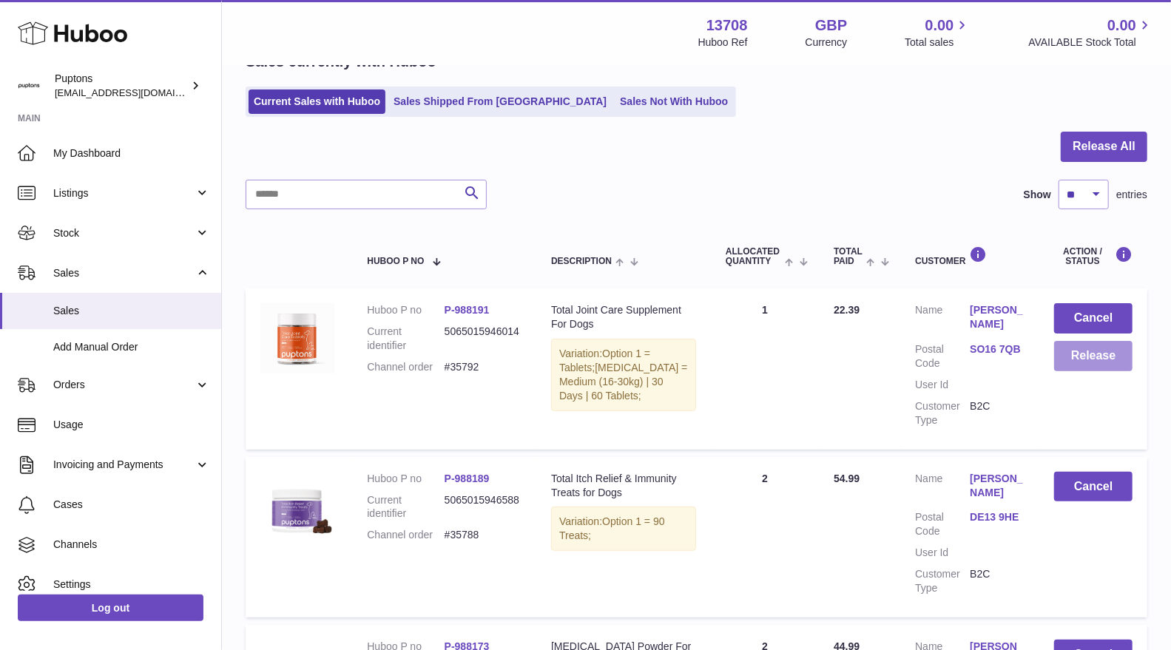
click at [1068, 363] on button "Release" at bounding box center [1093, 356] width 78 height 30
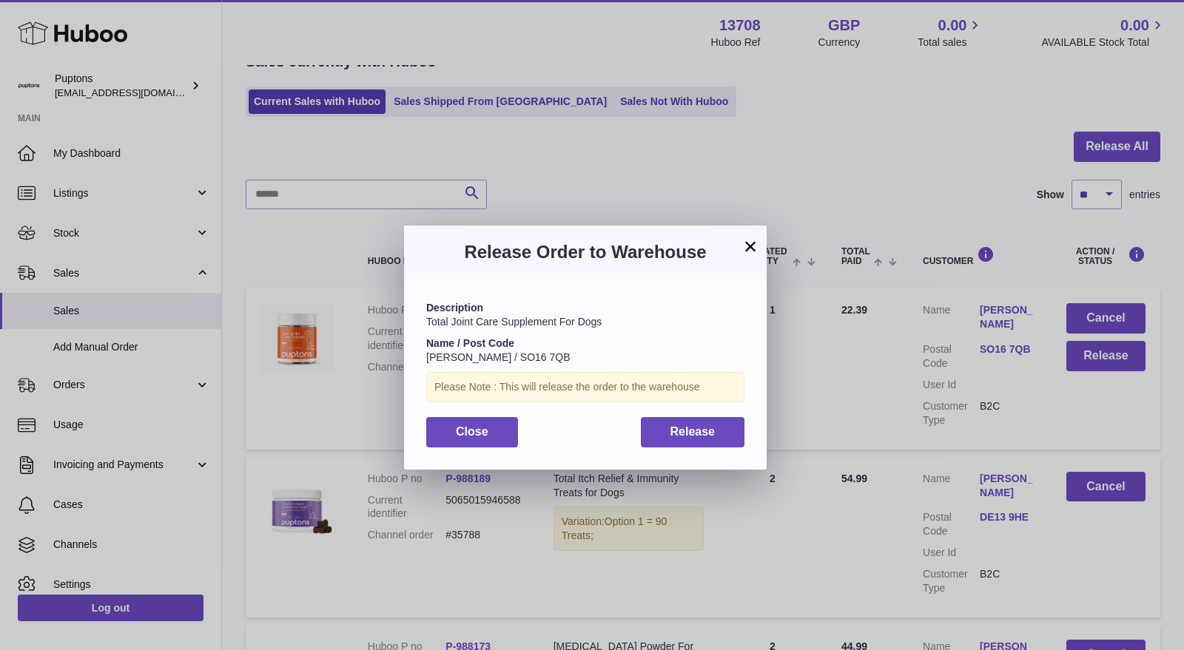
click at [700, 450] on div "Description Total Joint Care Supplement For Dogs Name / Post Code [PERSON_NAME]…" at bounding box center [585, 374] width 363 height 190
click at [693, 442] on button "Release" at bounding box center [693, 432] width 104 height 30
